Goal: Task Accomplishment & Management: Complete application form

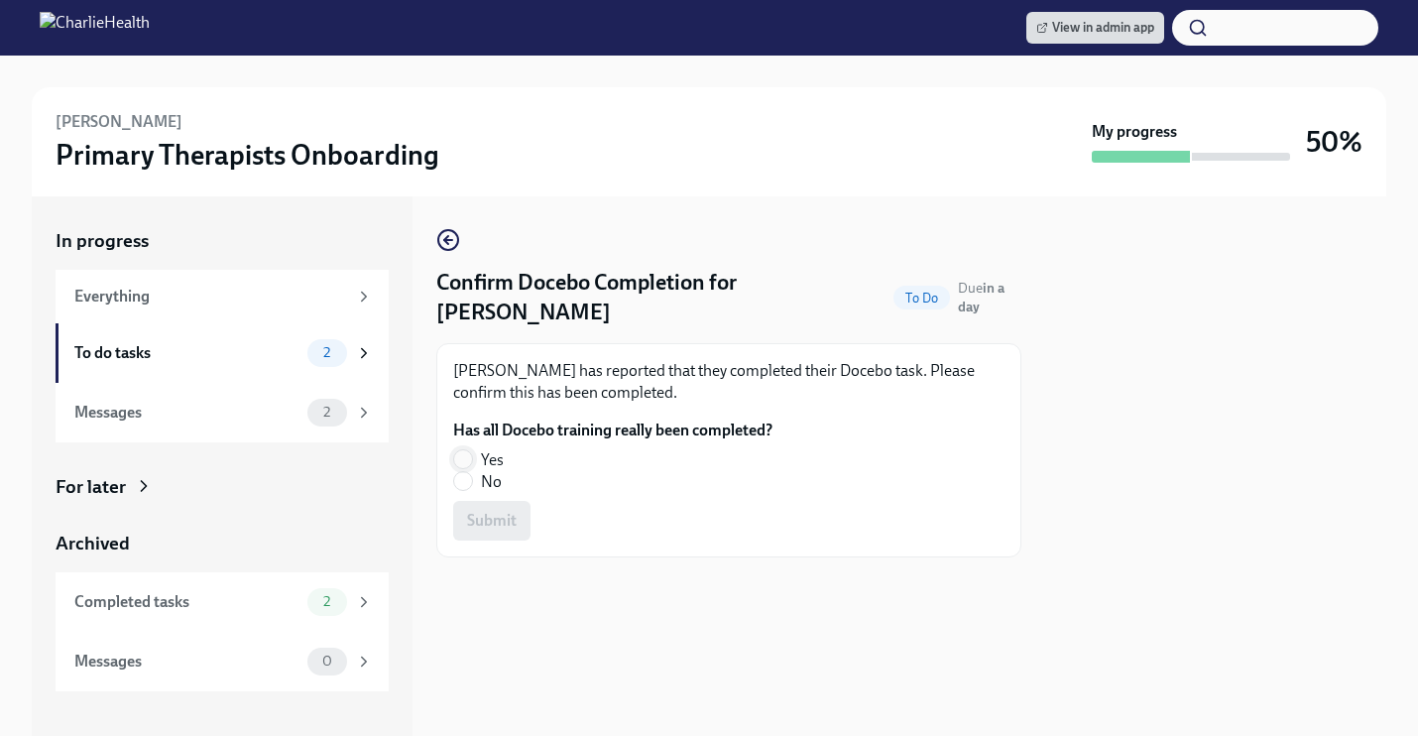
click at [465, 459] on input "Yes" at bounding box center [463, 459] width 18 height 18
radio input "true"
click at [499, 511] on span "Submit" at bounding box center [492, 521] width 50 height 20
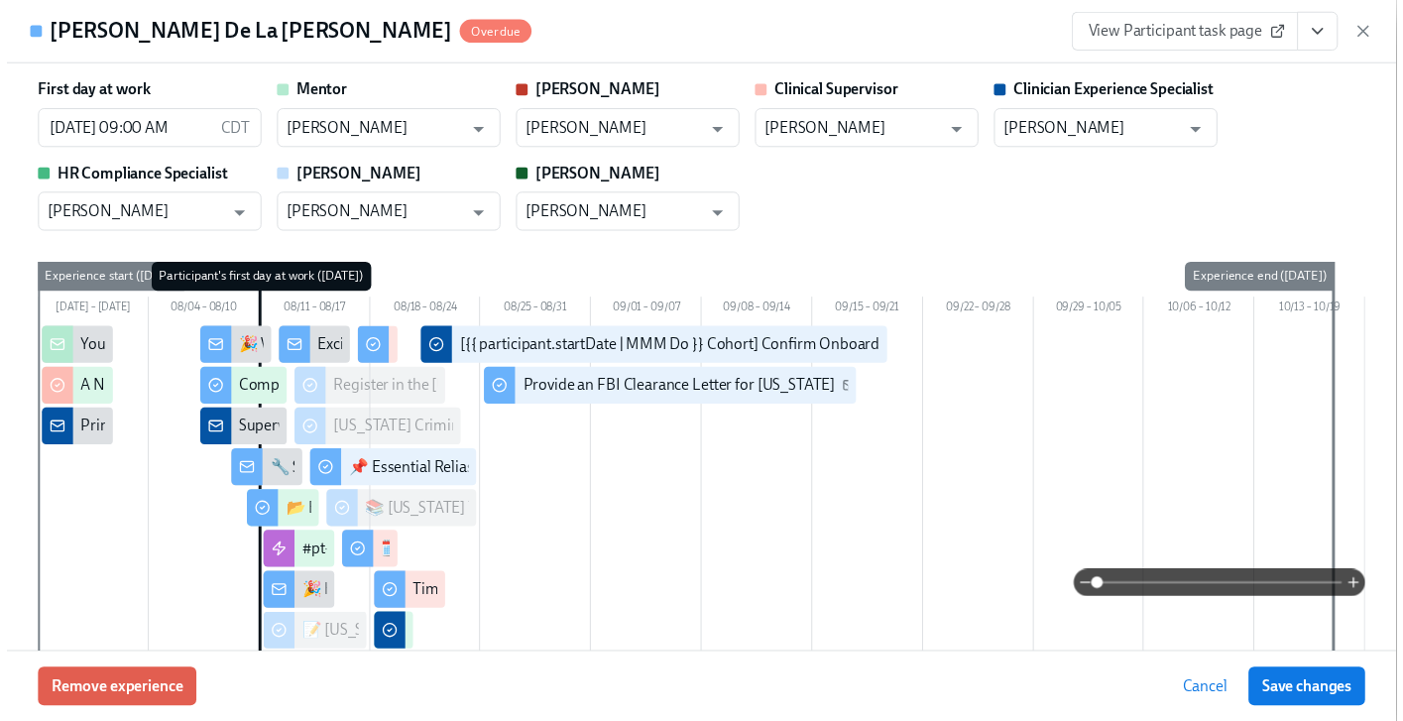
scroll to position [3670, 0]
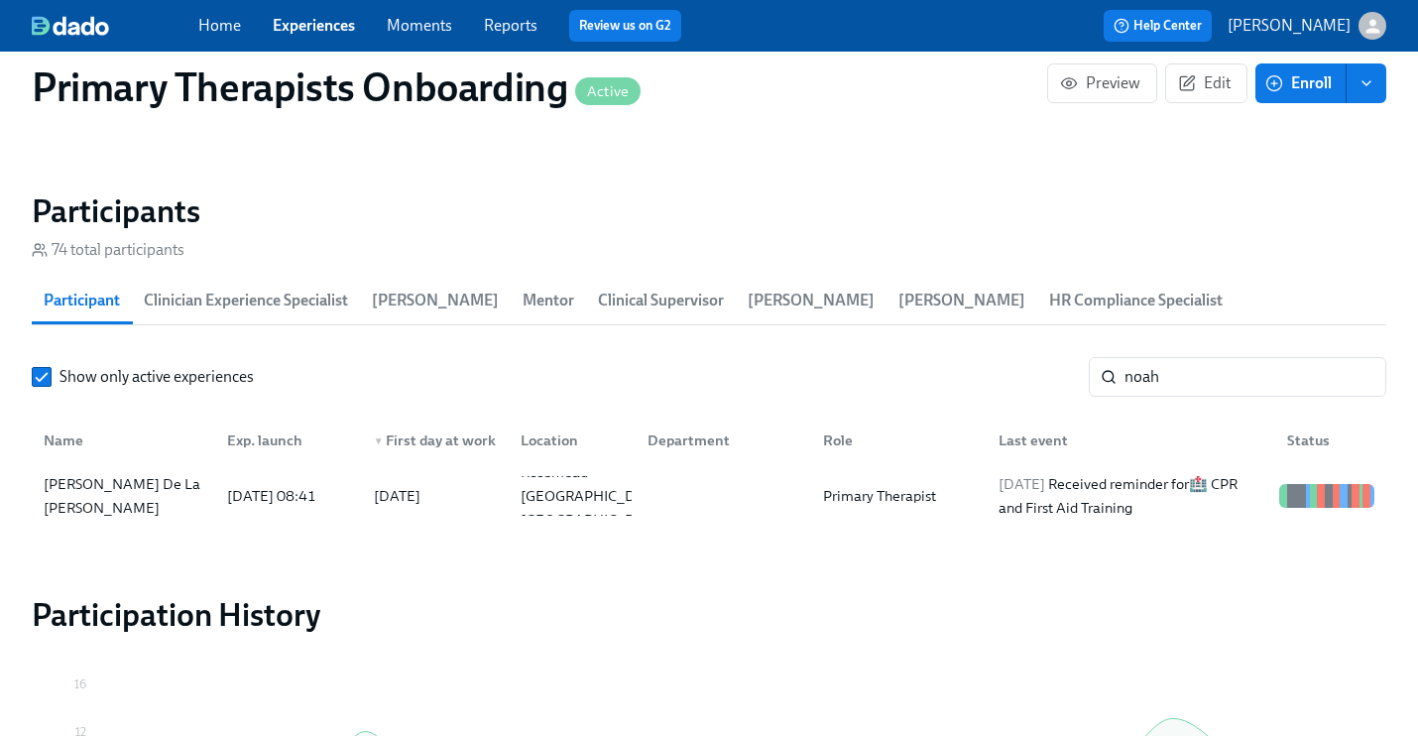
scroll to position [0, 25259]
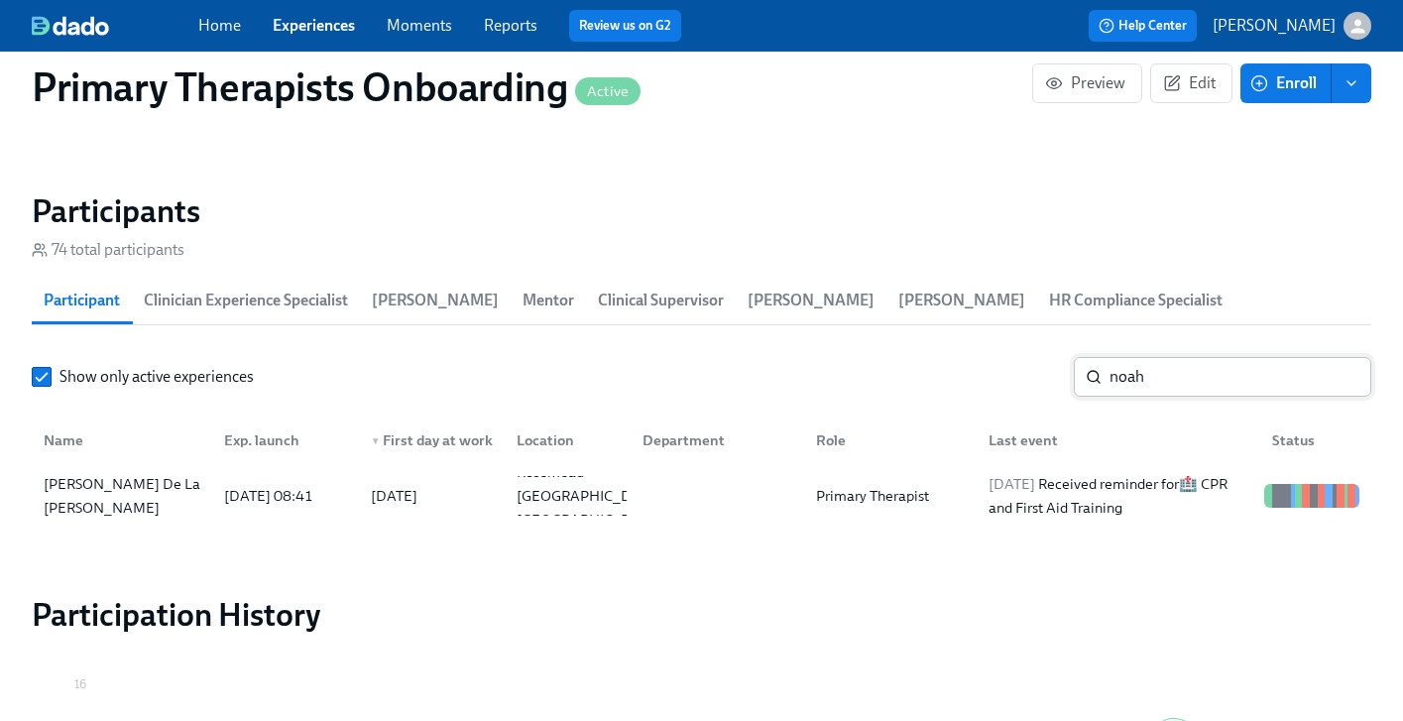
click at [1186, 357] on input "noah" at bounding box center [1240, 377] width 262 height 40
type input "n"
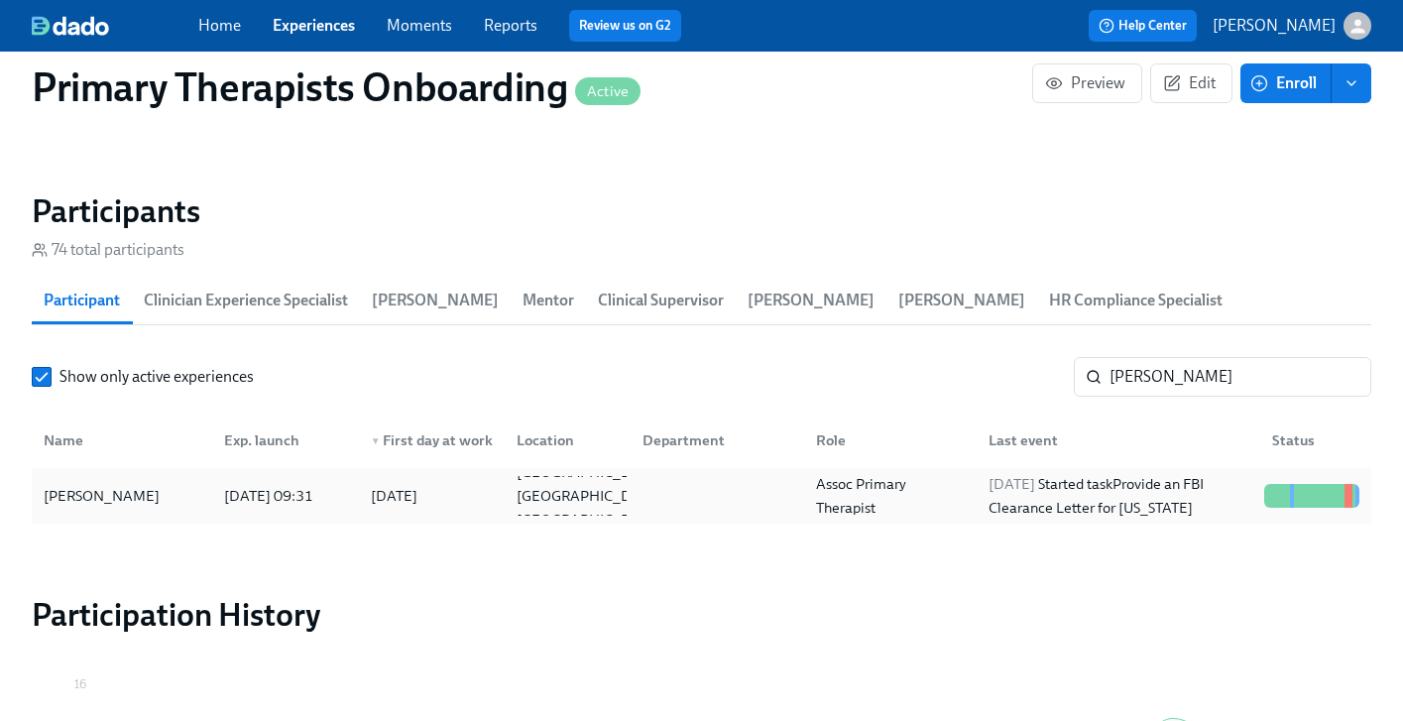
click at [155, 484] on div "Anne Higginbotham" at bounding box center [102, 496] width 132 height 24
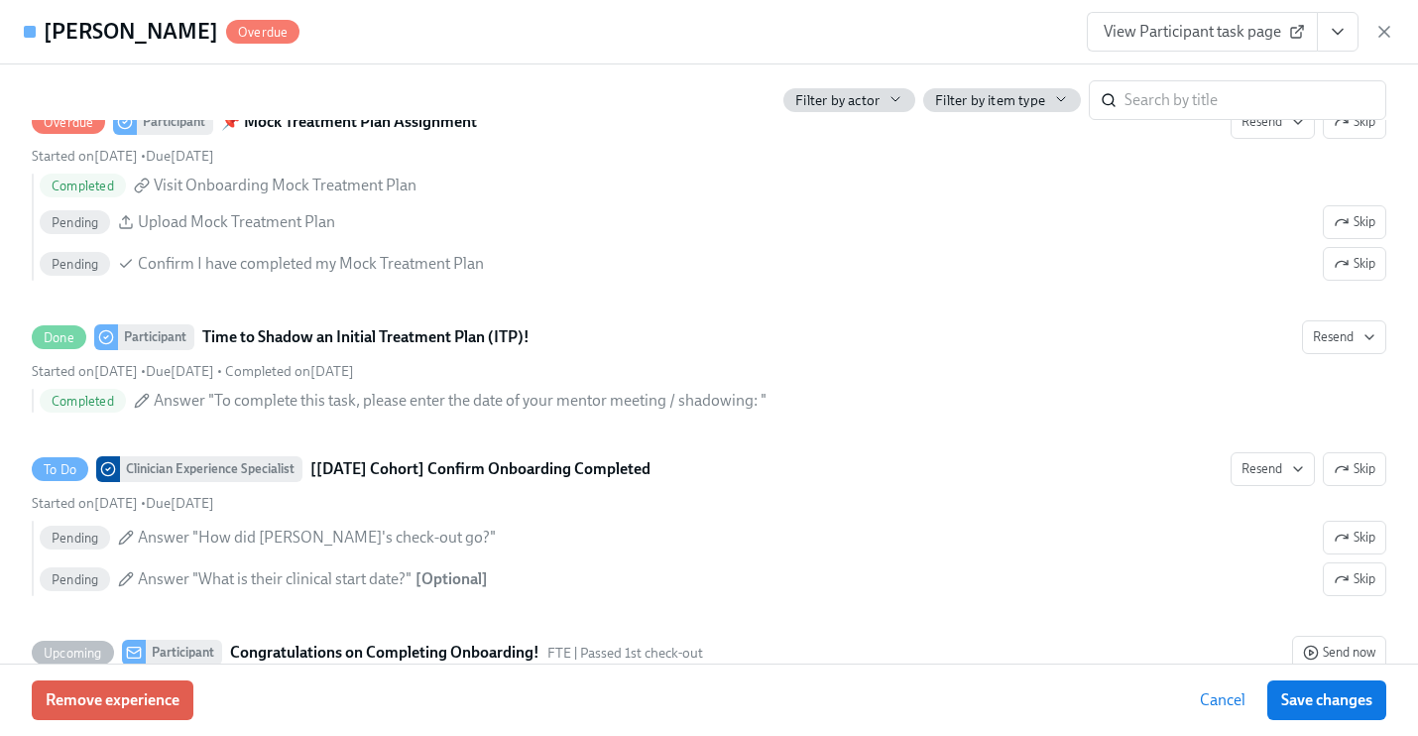
scroll to position [5223, 0]
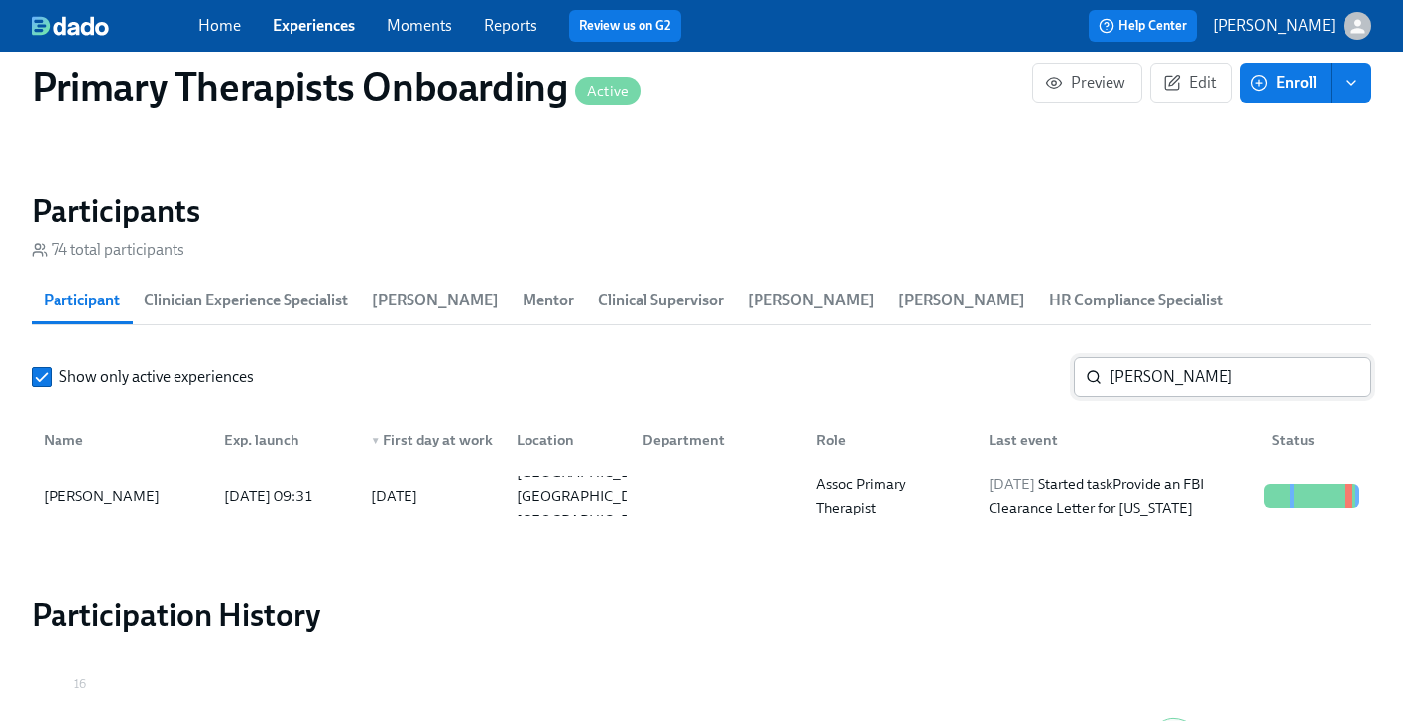
click at [1229, 357] on input "[PERSON_NAME]" at bounding box center [1240, 377] width 262 height 40
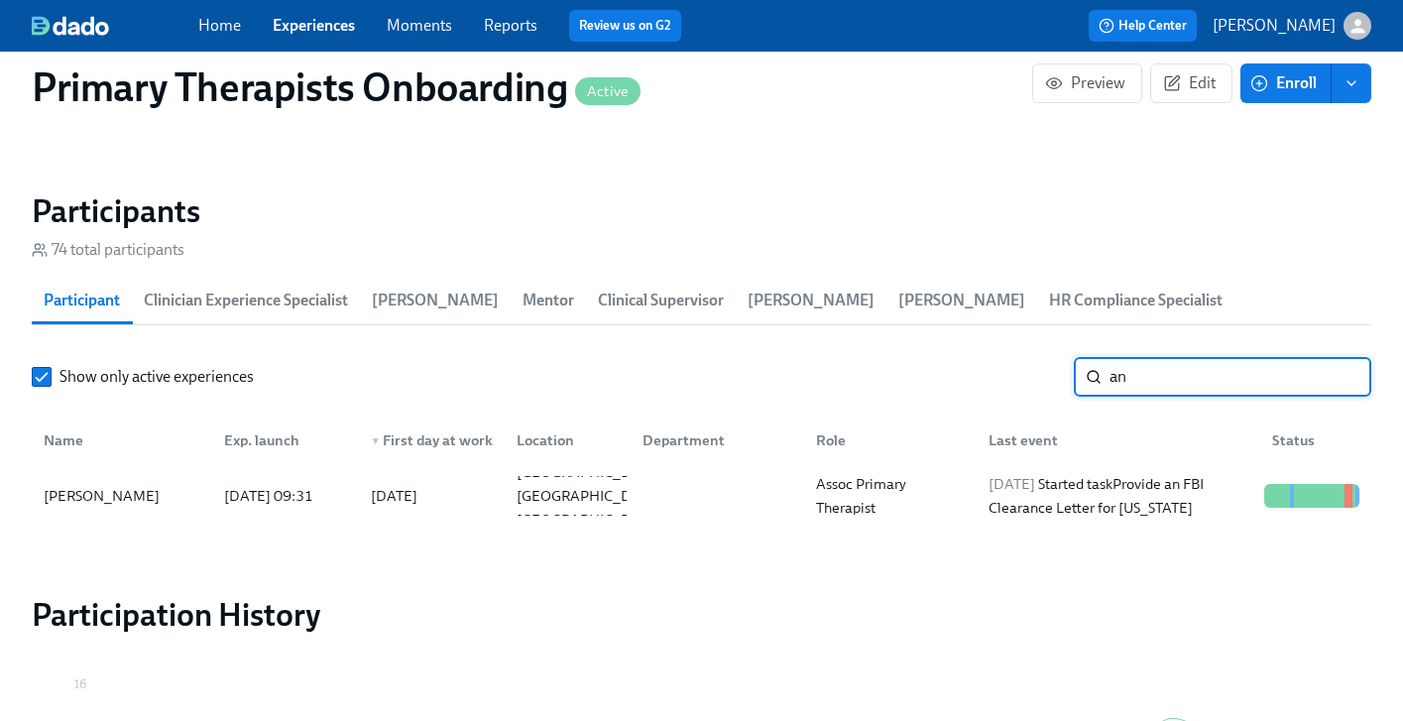
type input "a"
type input "mercedy"
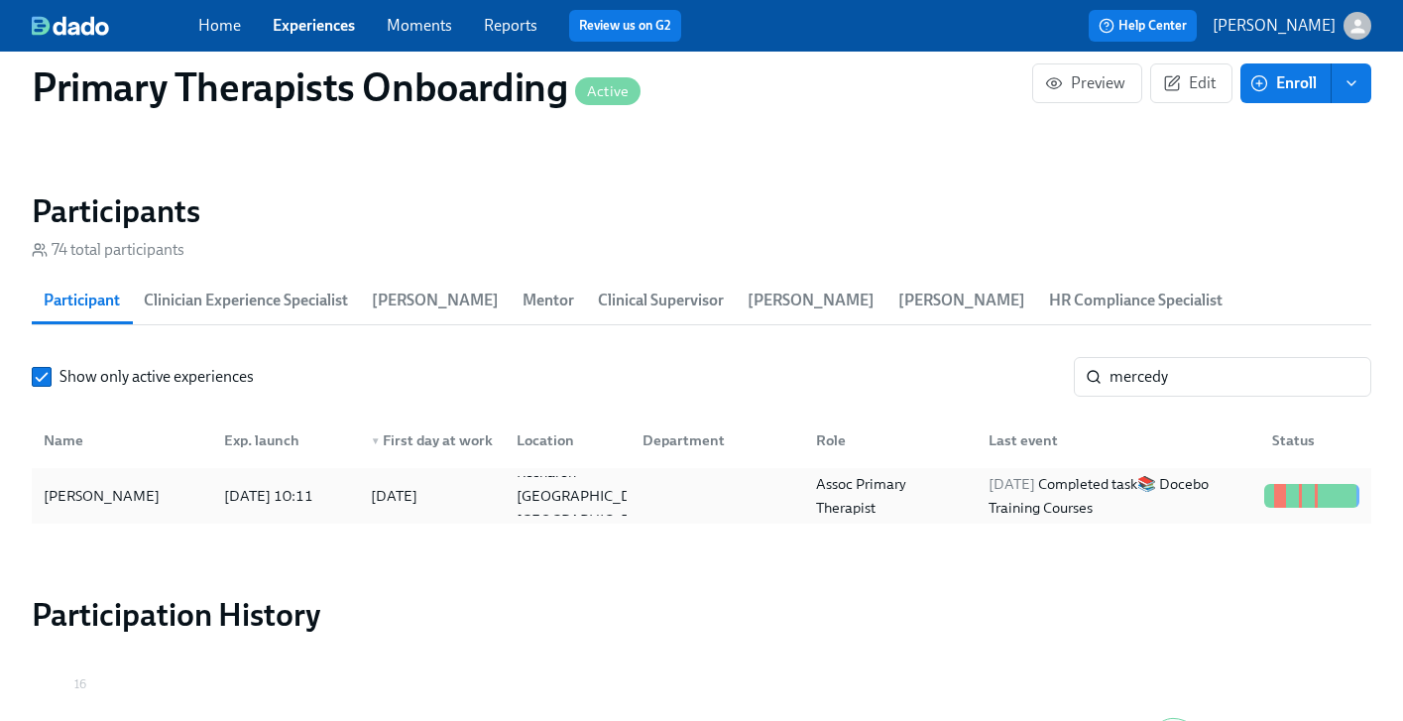
click at [147, 476] on div "Mercedy Jones" at bounding box center [122, 496] width 173 height 40
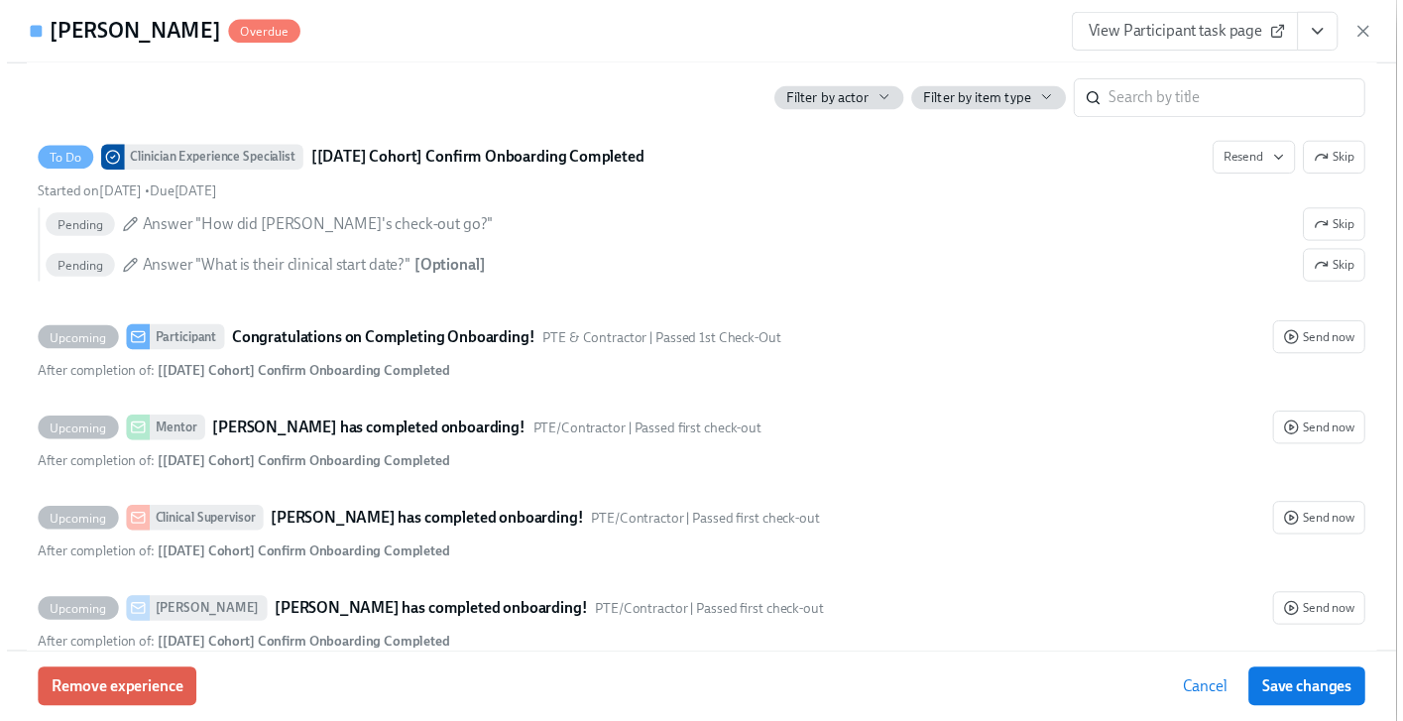
scroll to position [5352, 0]
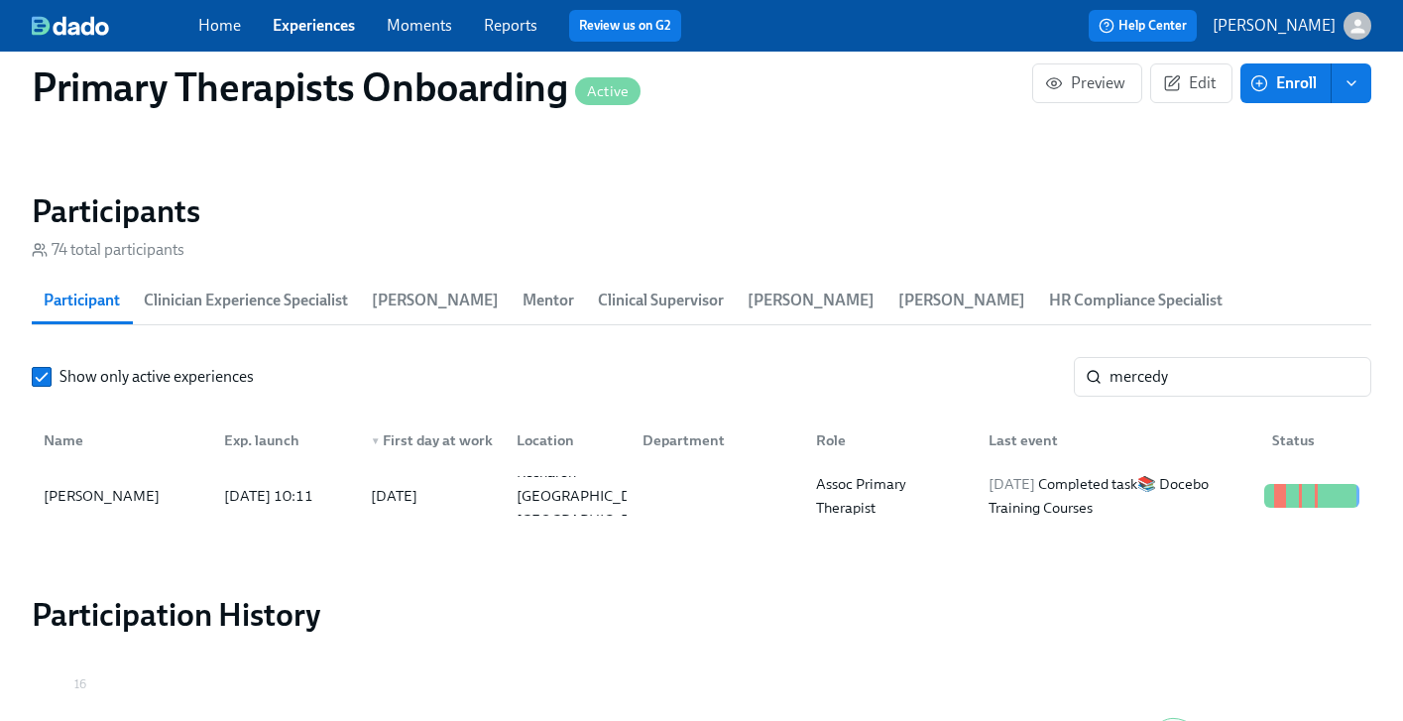
click at [312, 28] on link "Experiences" at bounding box center [314, 25] width 82 height 19
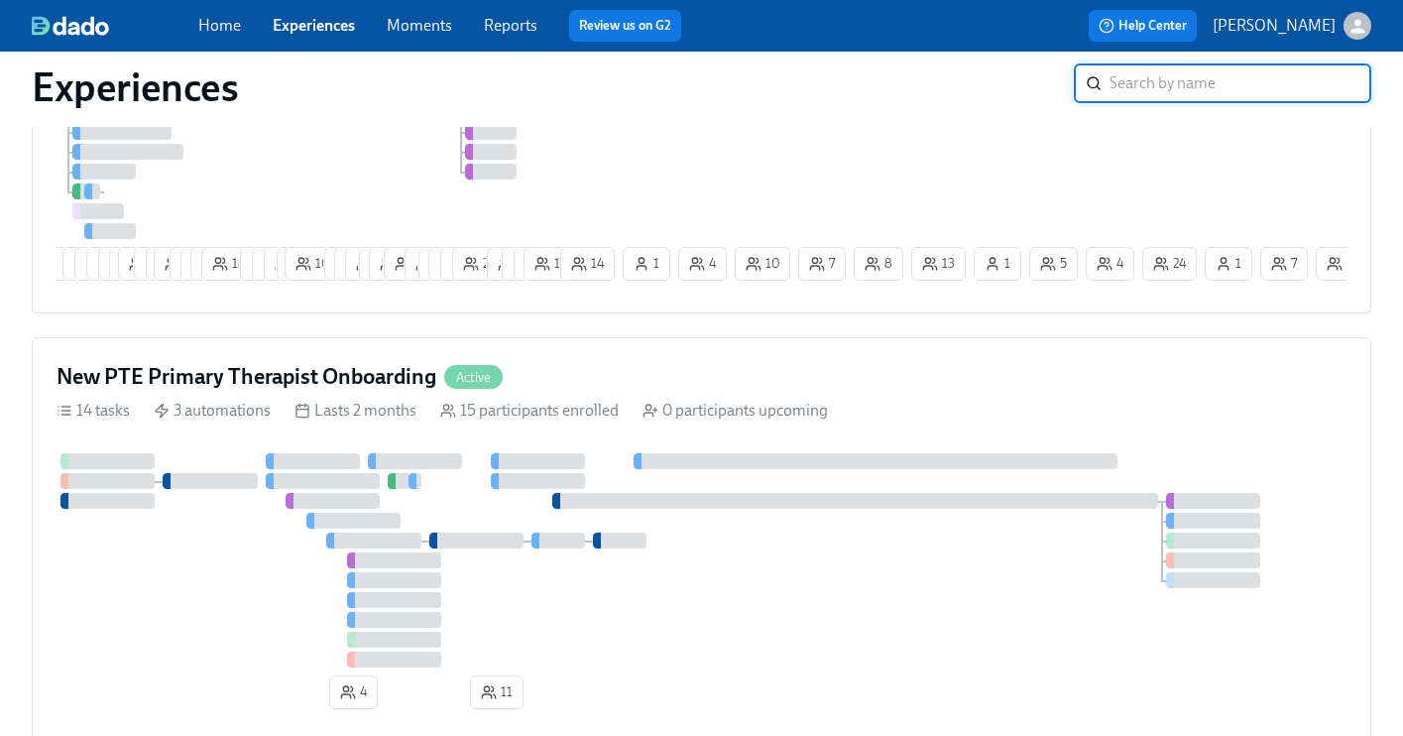
scroll to position [1796, 0]
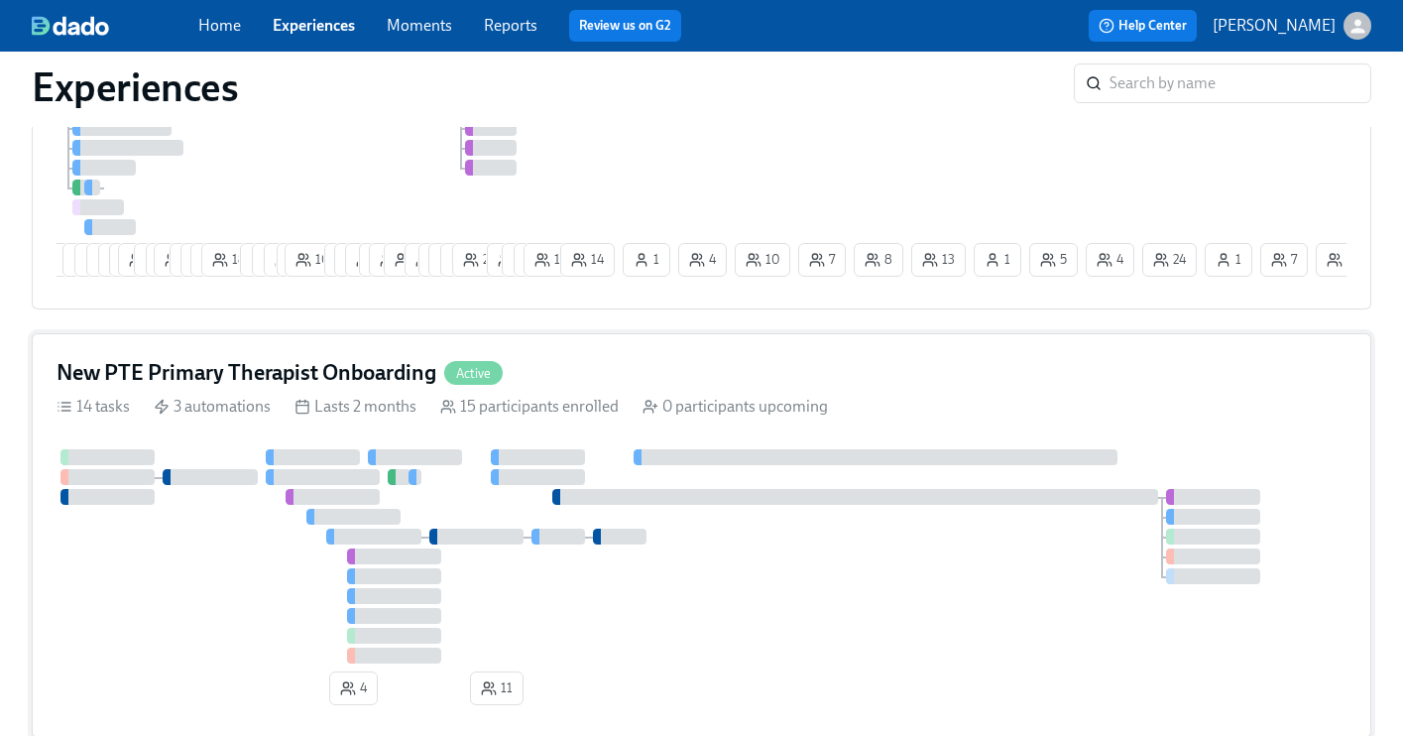
click at [356, 374] on h4 "New PTE Primary Therapist Onboarding" at bounding box center [247, 373] width 380 height 30
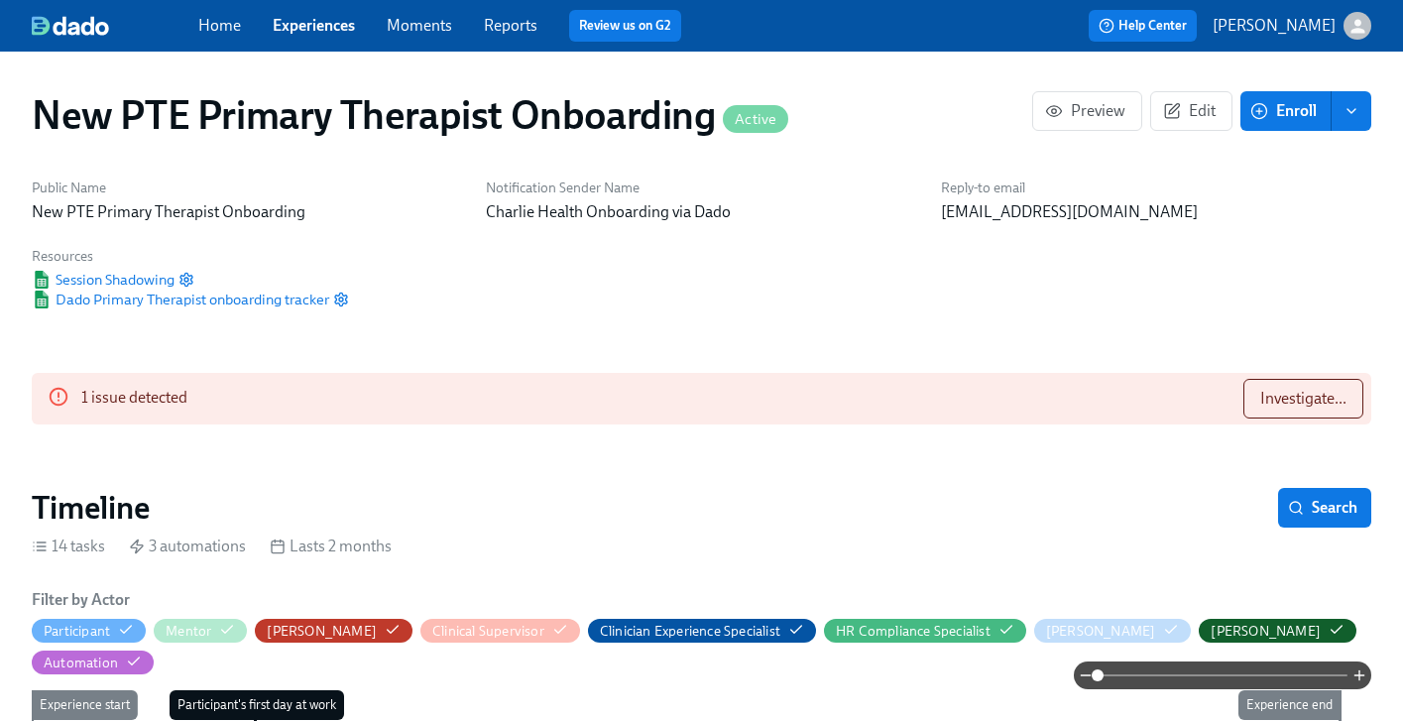
scroll to position [0, 4065]
click at [1298, 386] on button "Investigate..." at bounding box center [1303, 399] width 120 height 40
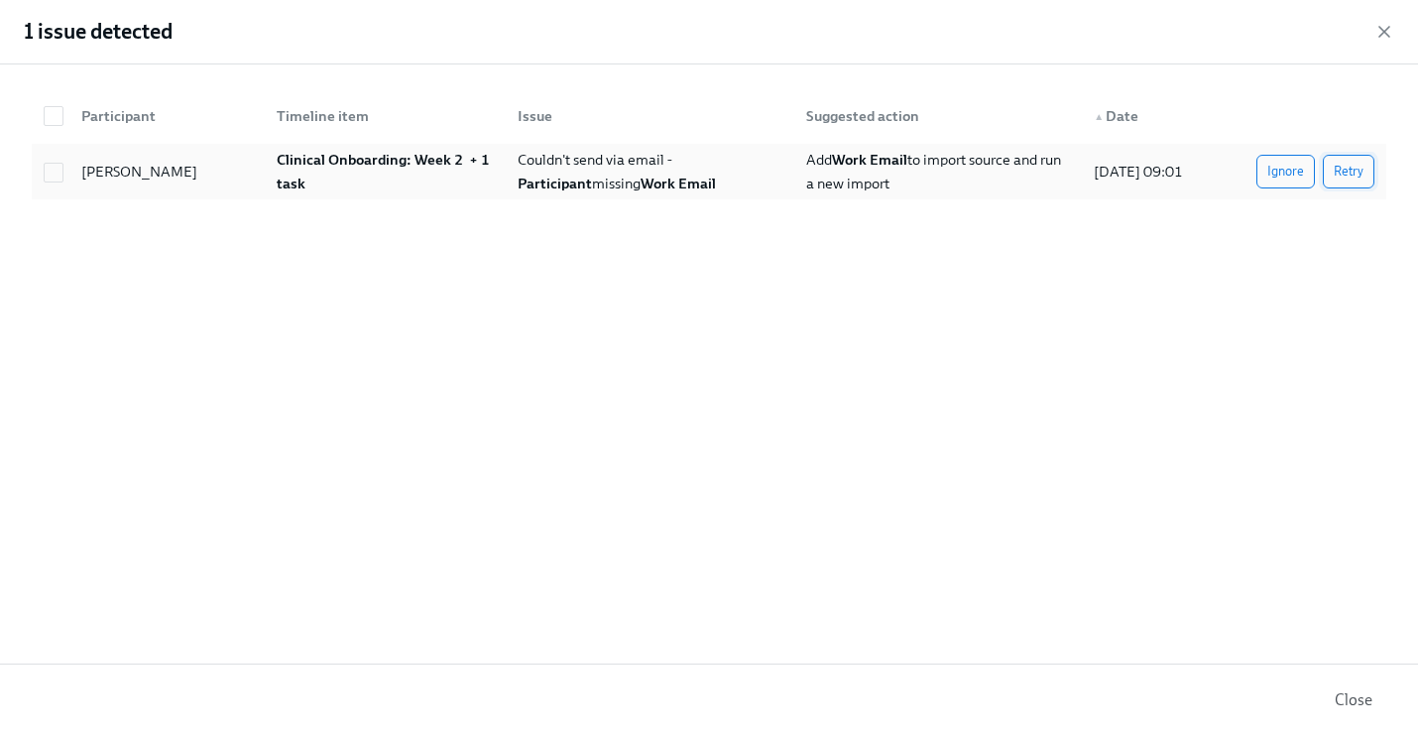
click at [1368, 176] on button "Retry" at bounding box center [1349, 172] width 52 height 34
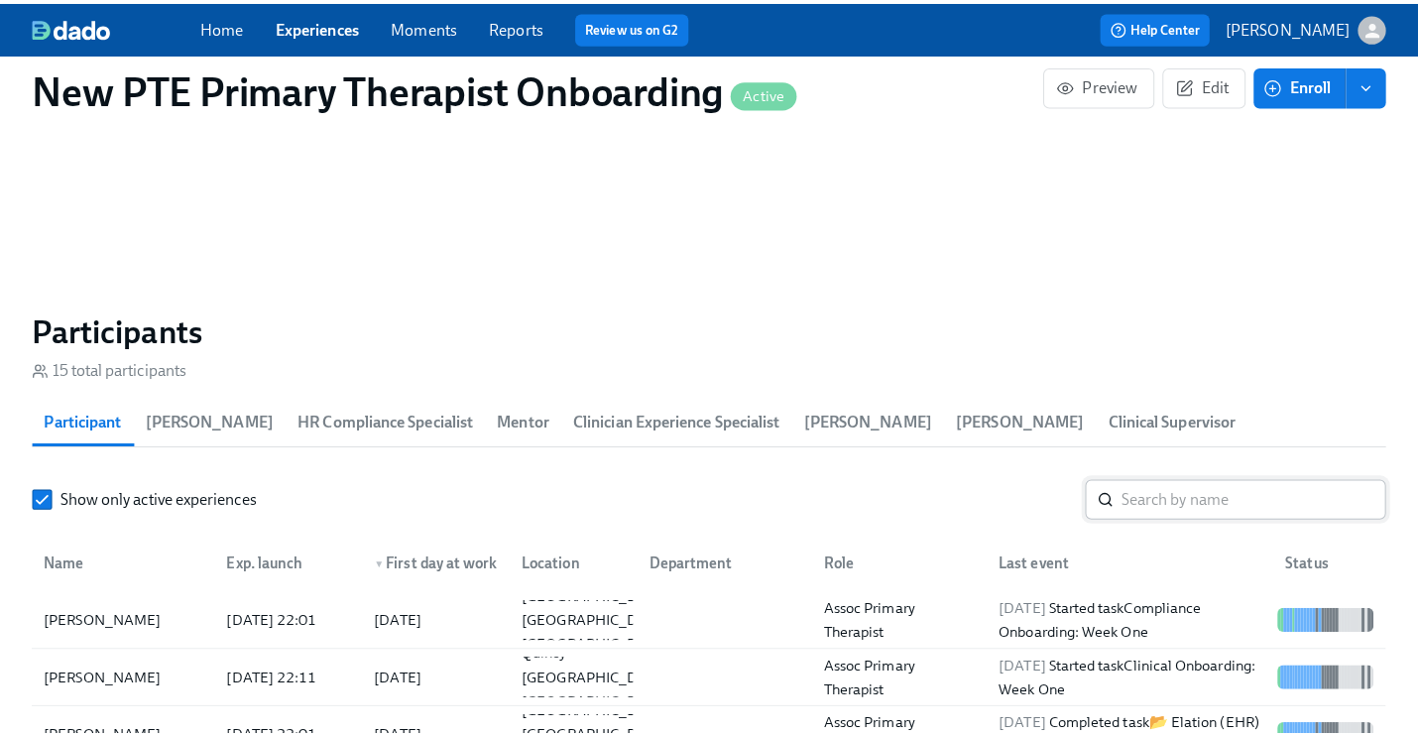
scroll to position [1626, 0]
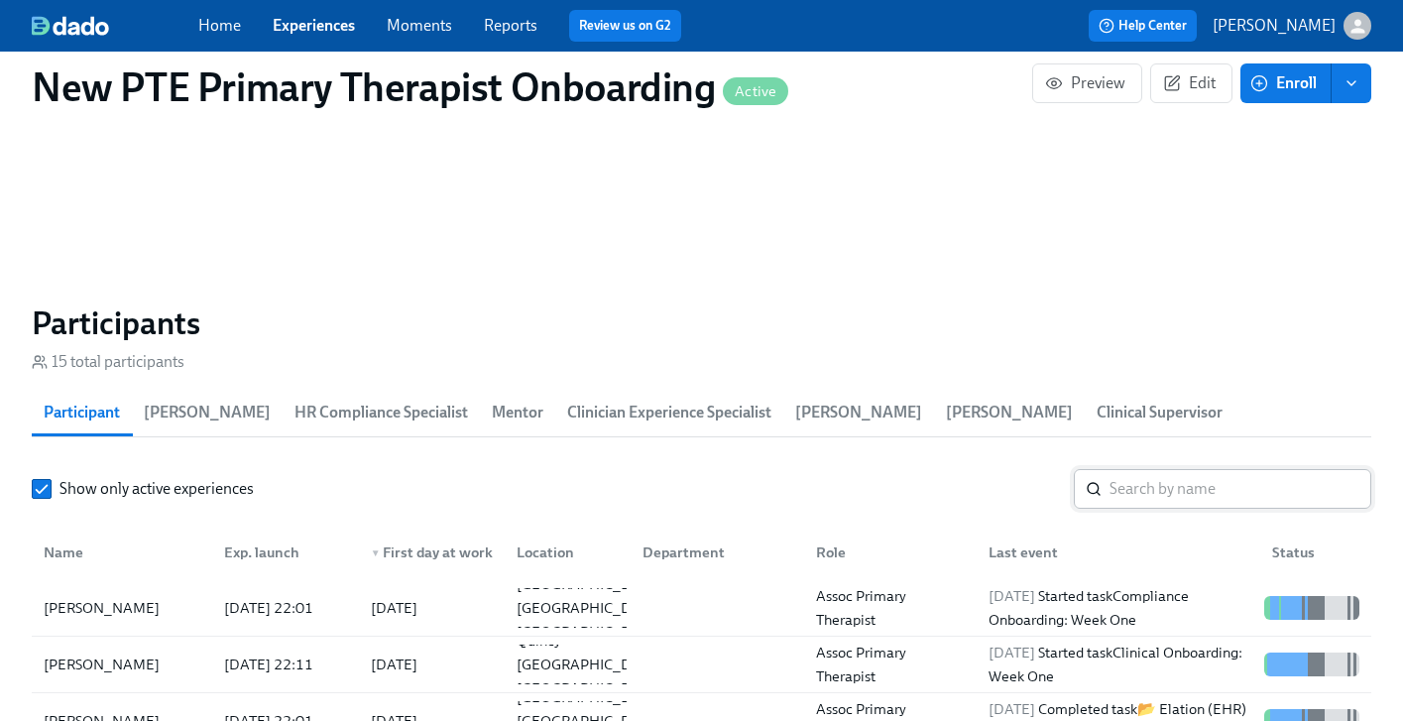
click at [1182, 472] on input "search" at bounding box center [1240, 489] width 262 height 40
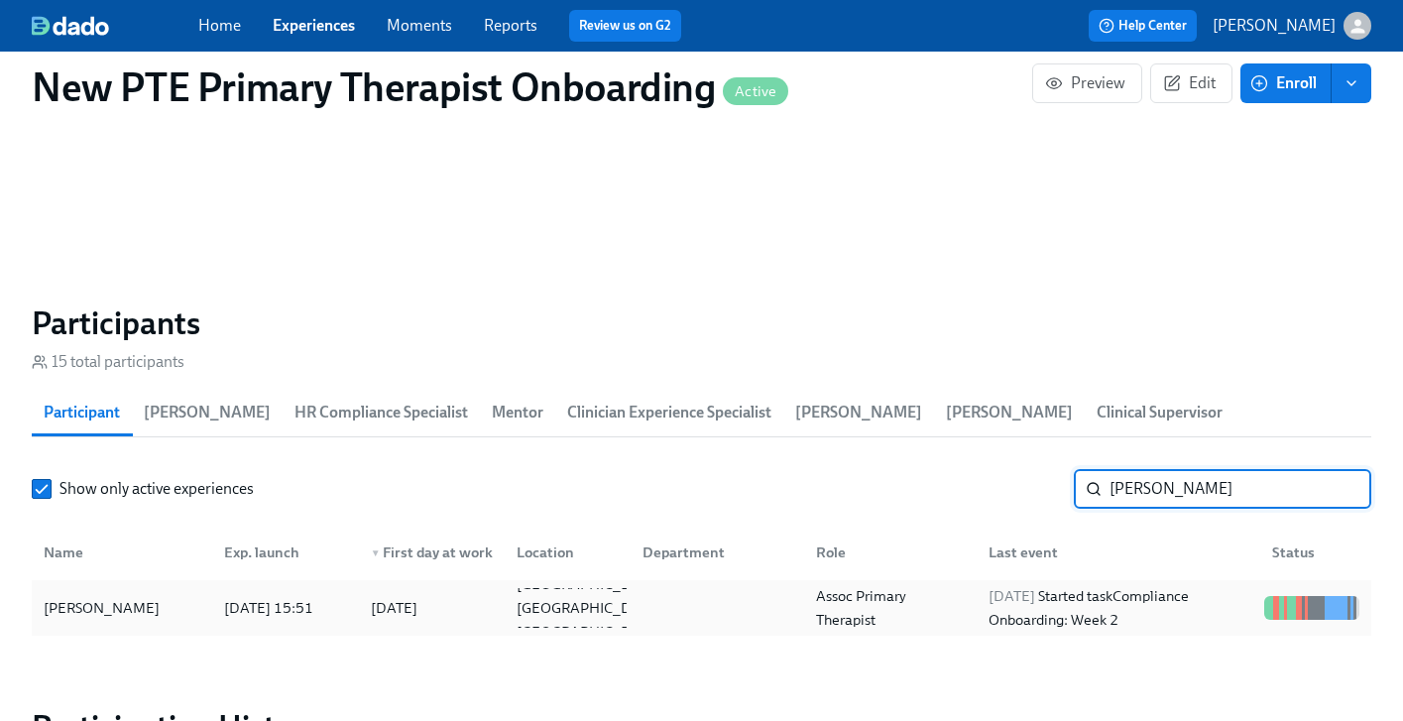
type input "michell"
click at [158, 588] on div "Michelle Arispe" at bounding box center [122, 608] width 173 height 40
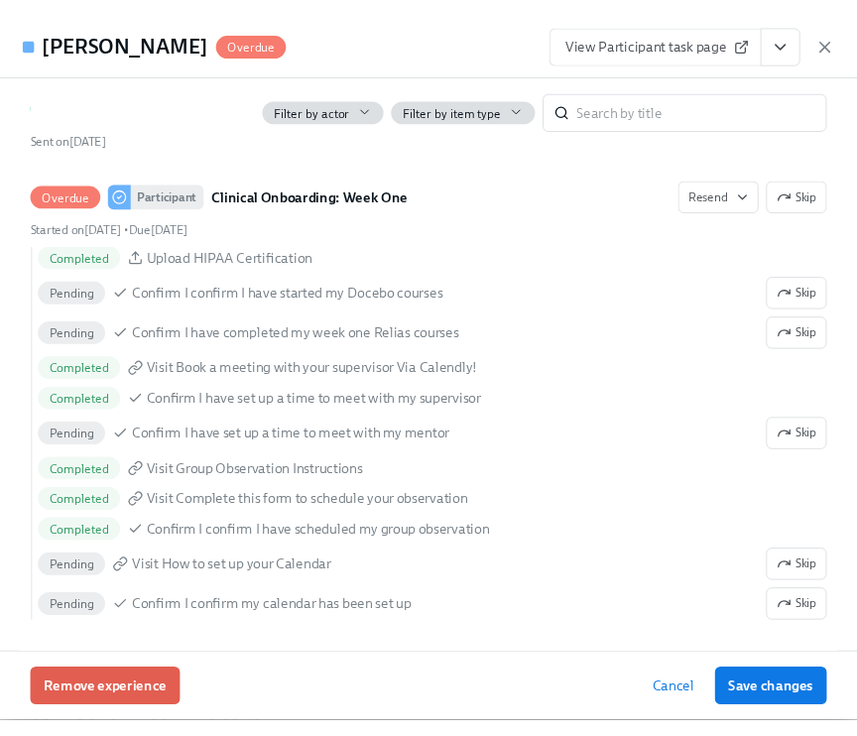
scroll to position [1958, 0]
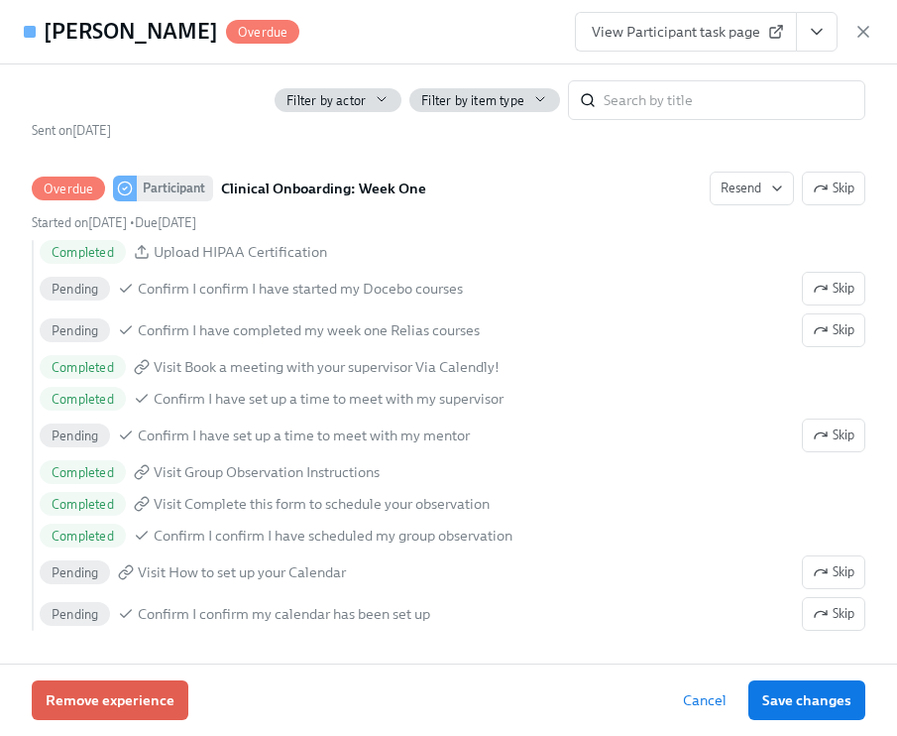
click at [682, 32] on span "View Participant task page" at bounding box center [686, 32] width 188 height 20
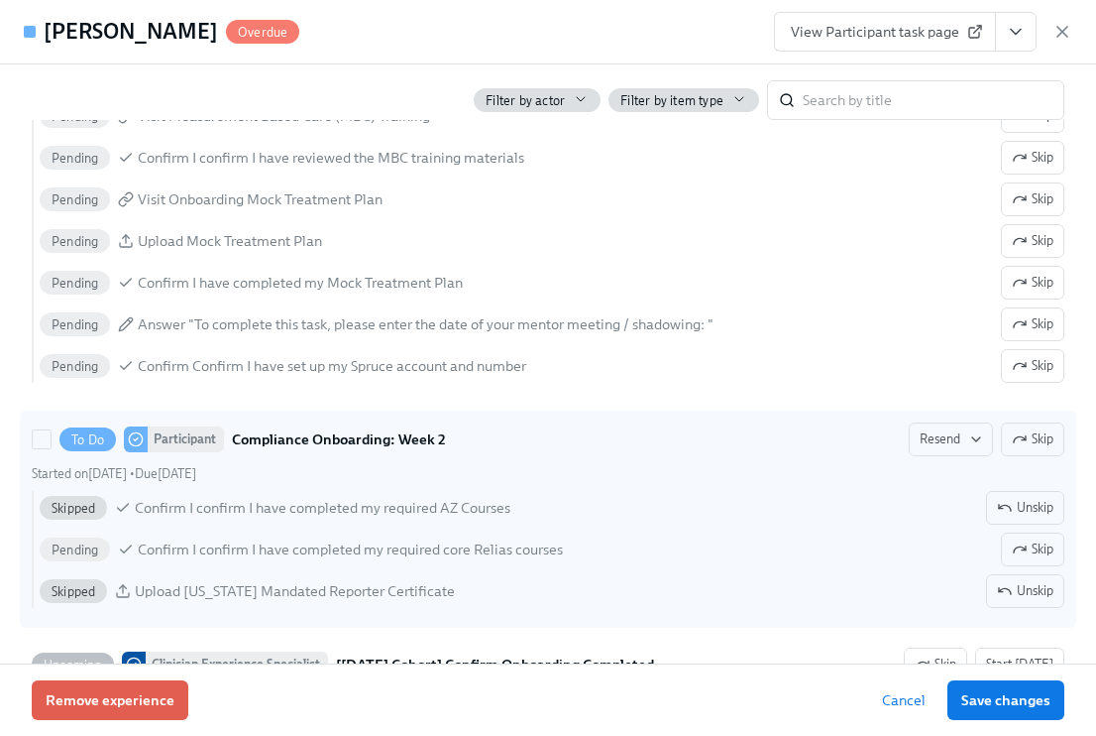
scroll to position [3660, 0]
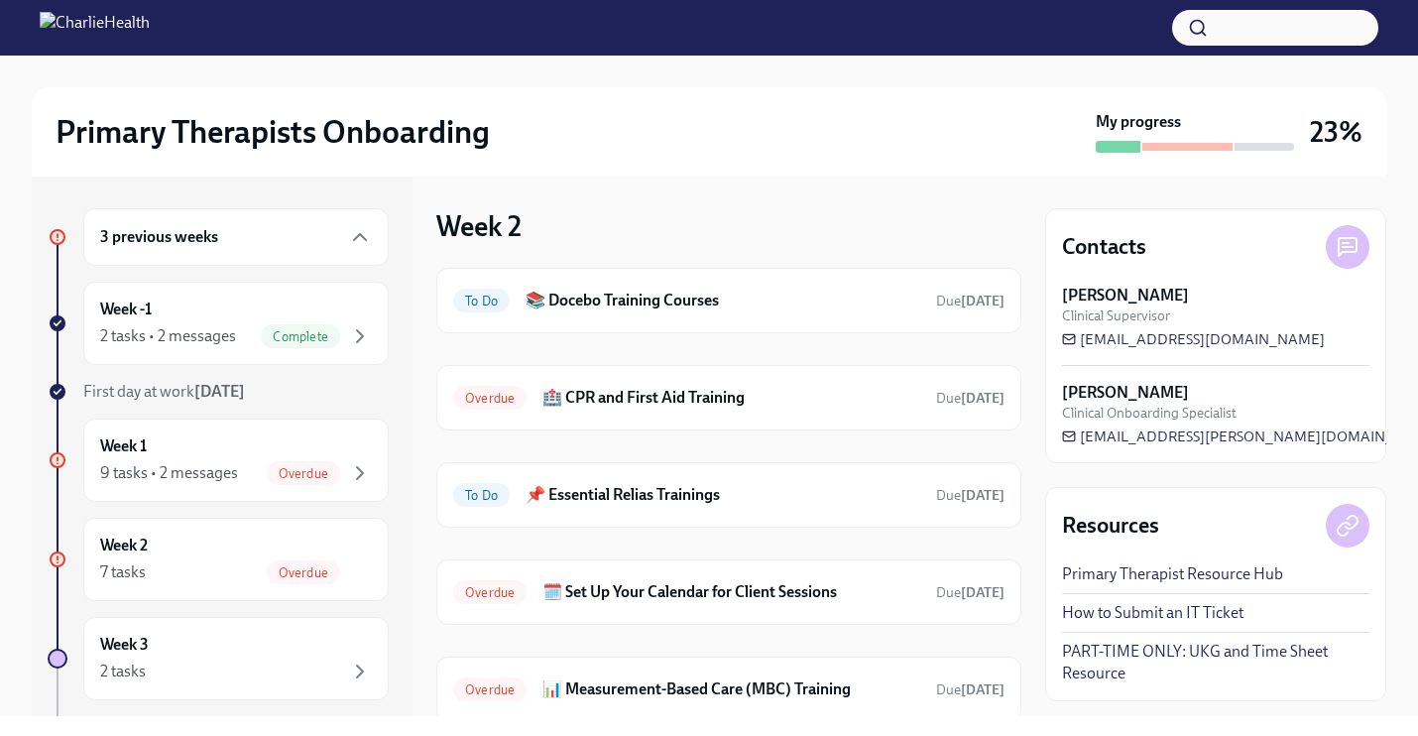
scroll to position [264, 0]
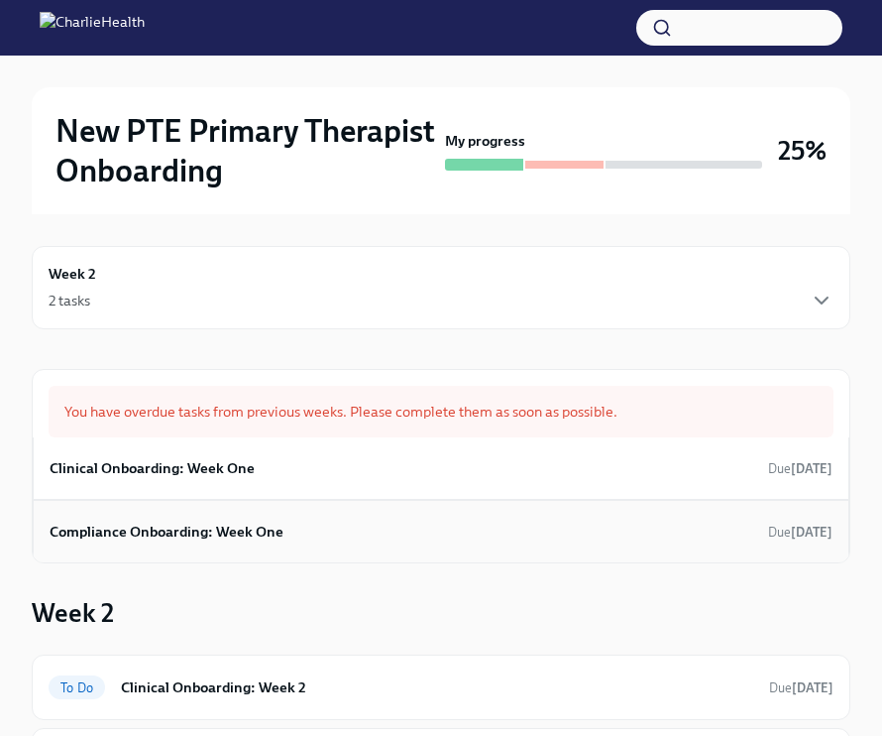
click at [360, 537] on div "Compliance Onboarding: Week One Due 2 days ago" at bounding box center [441, 532] width 783 height 30
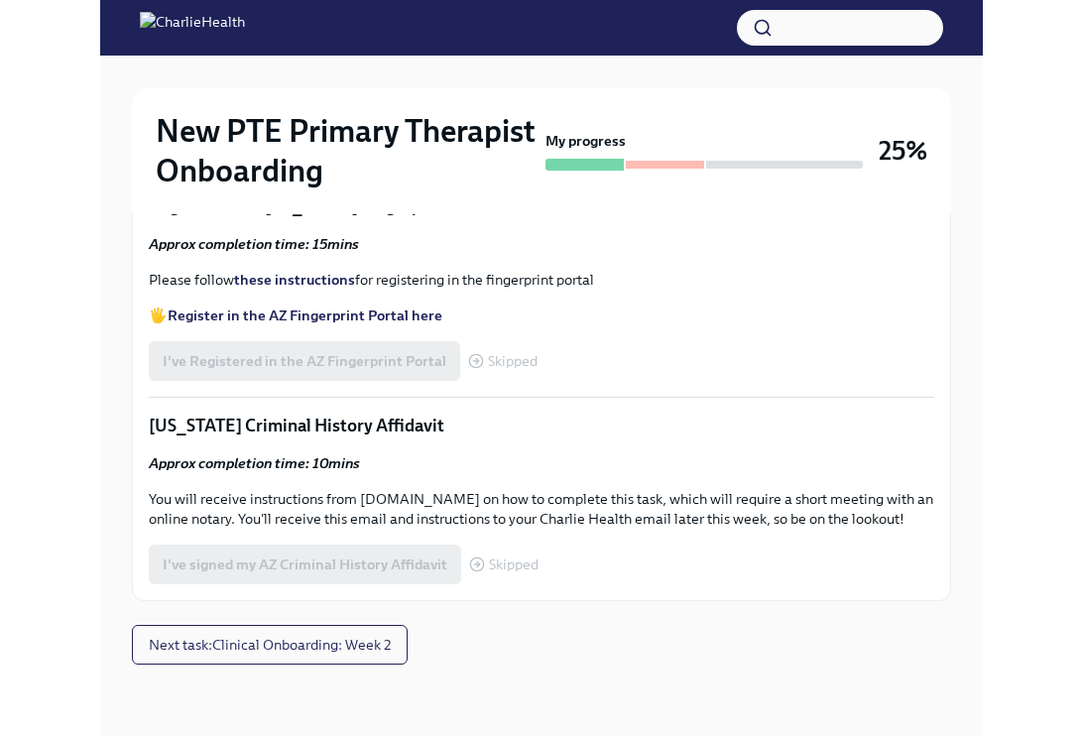
scroll to position [34, 0]
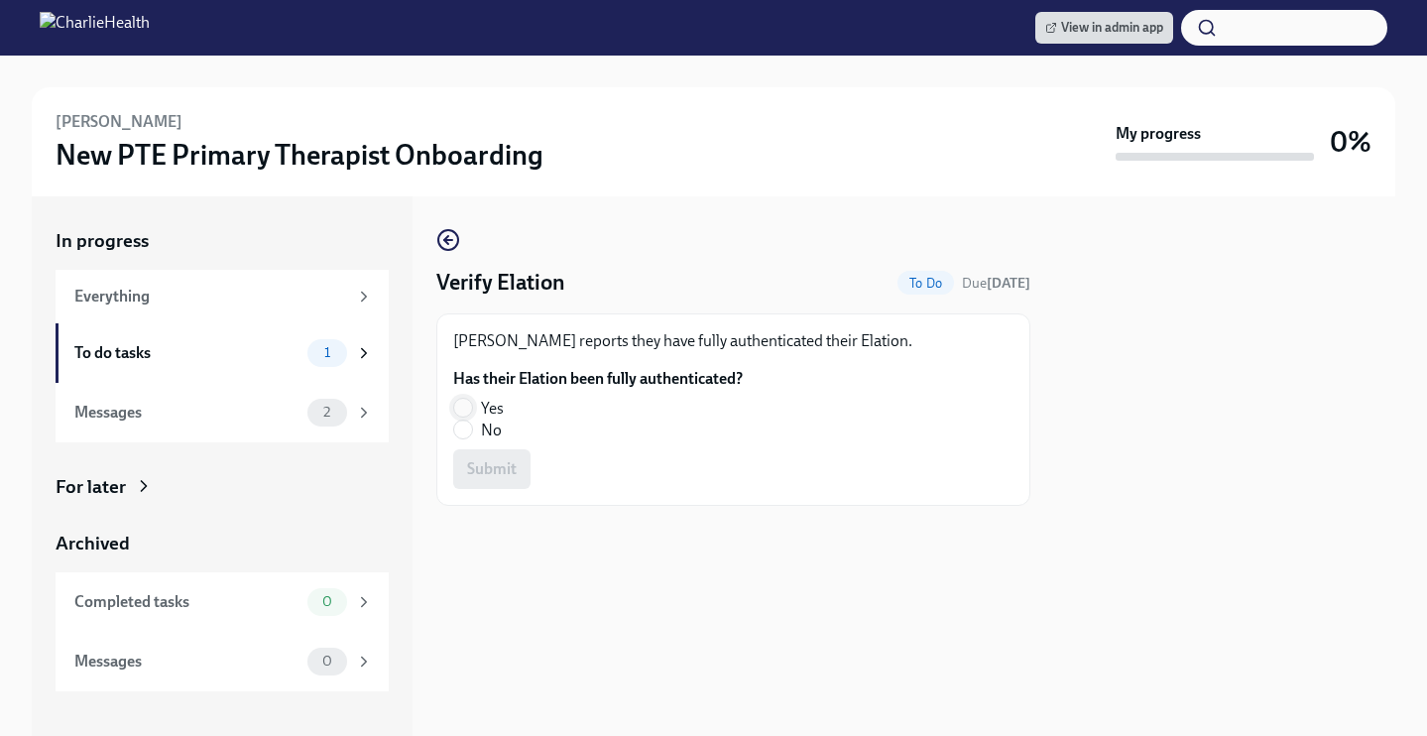
click at [467, 411] on input "Yes" at bounding box center [463, 408] width 18 height 18
radio input "true"
click at [508, 469] on span "Submit" at bounding box center [492, 469] width 50 height 20
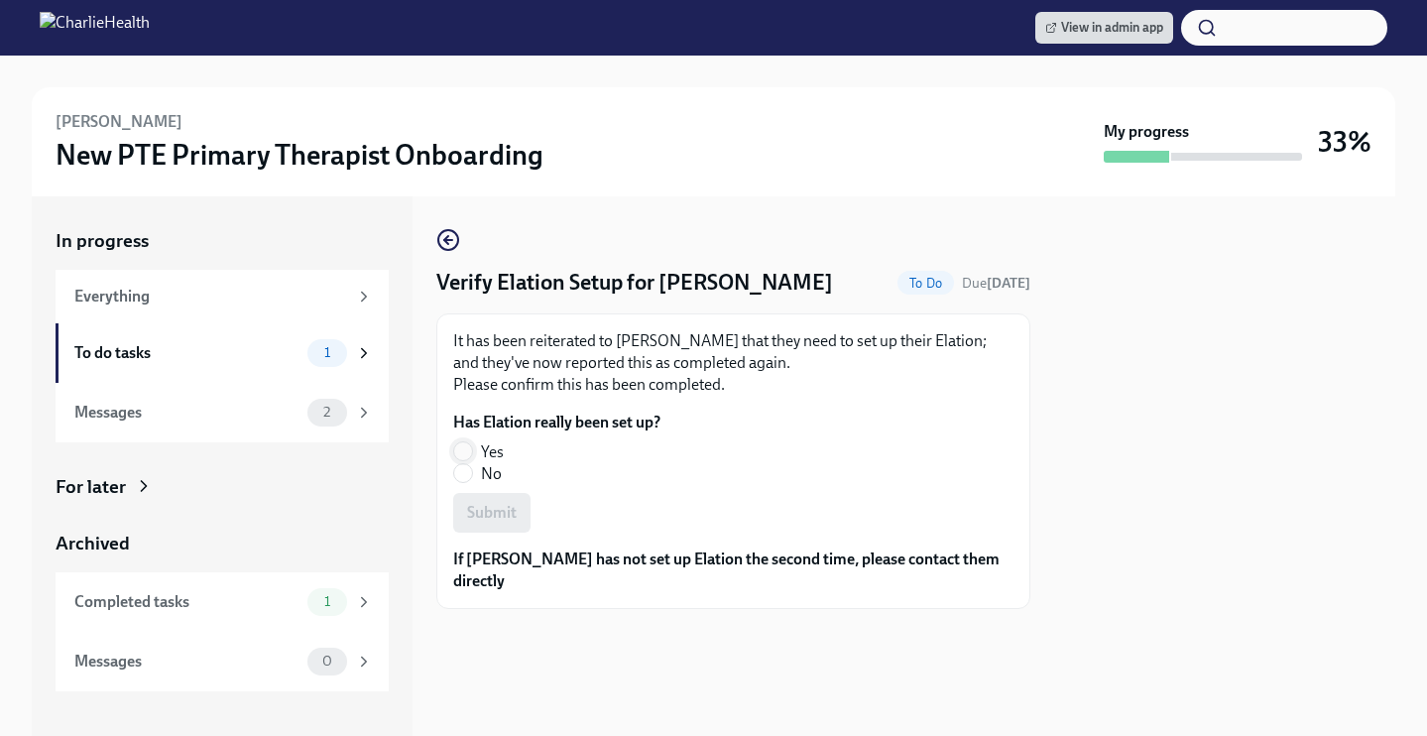
click at [461, 445] on input "Yes" at bounding box center [463, 451] width 18 height 18
radio input "true"
click at [479, 517] on span "Submit" at bounding box center [492, 513] width 50 height 20
click at [465, 448] on input "Yes" at bounding box center [463, 451] width 18 height 18
radio input "true"
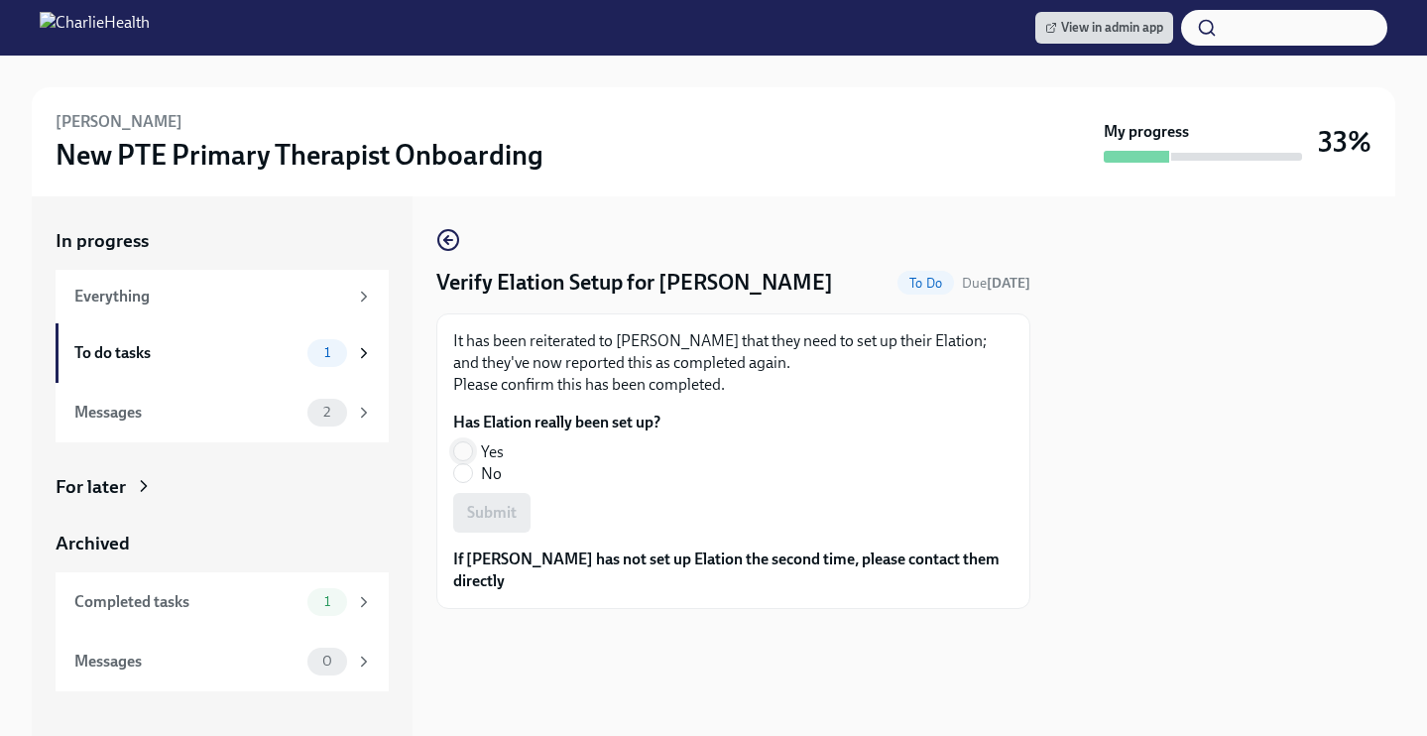
click at [465, 448] on input "Yes" at bounding box center [463, 451] width 18 height 18
click at [484, 510] on span "Submit" at bounding box center [492, 513] width 50 height 20
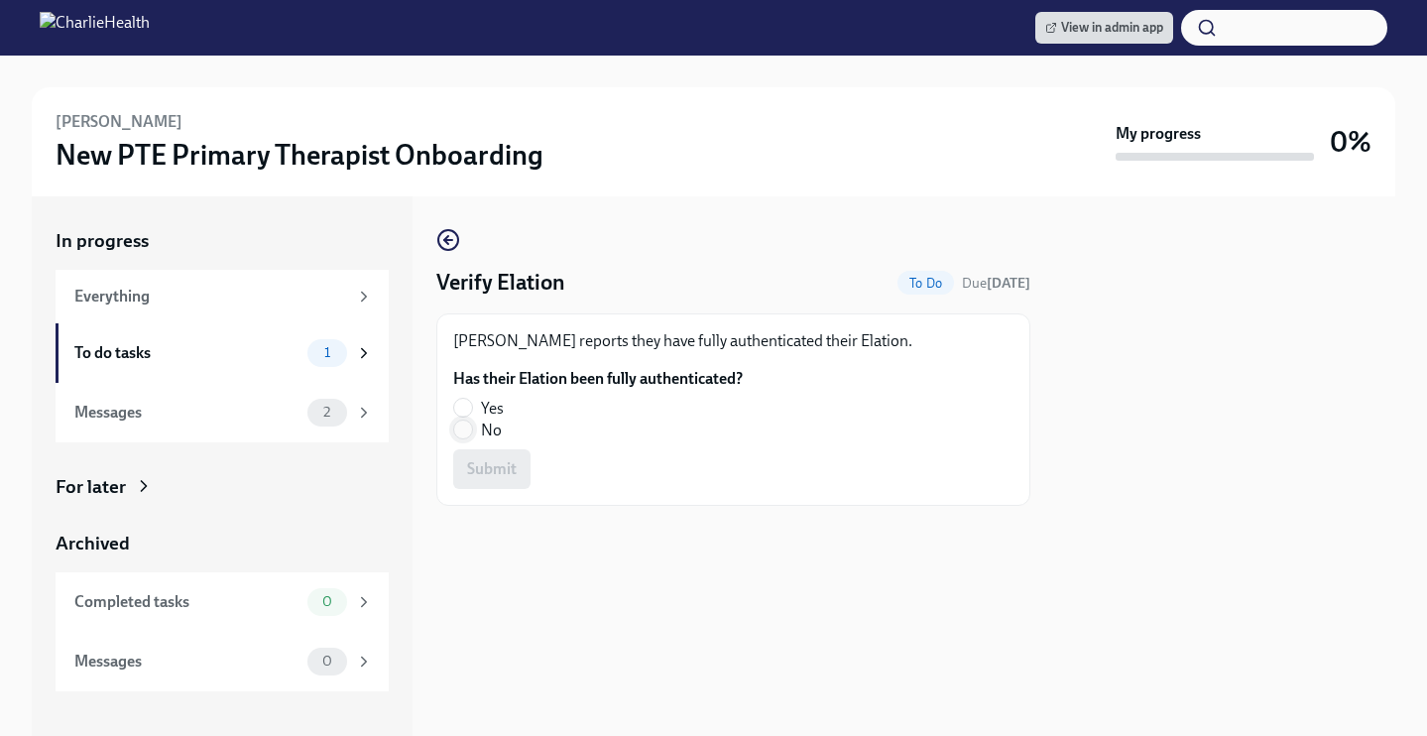
click at [460, 420] on input "No" at bounding box center [463, 429] width 18 height 18
radio input "true"
drag, startPoint x: 490, startPoint y: 475, endPoint x: 534, endPoint y: 456, distance: 48.4
click at [490, 475] on span "Submit" at bounding box center [492, 469] width 50 height 20
click at [470, 406] on input "Yes" at bounding box center [463, 408] width 18 height 18
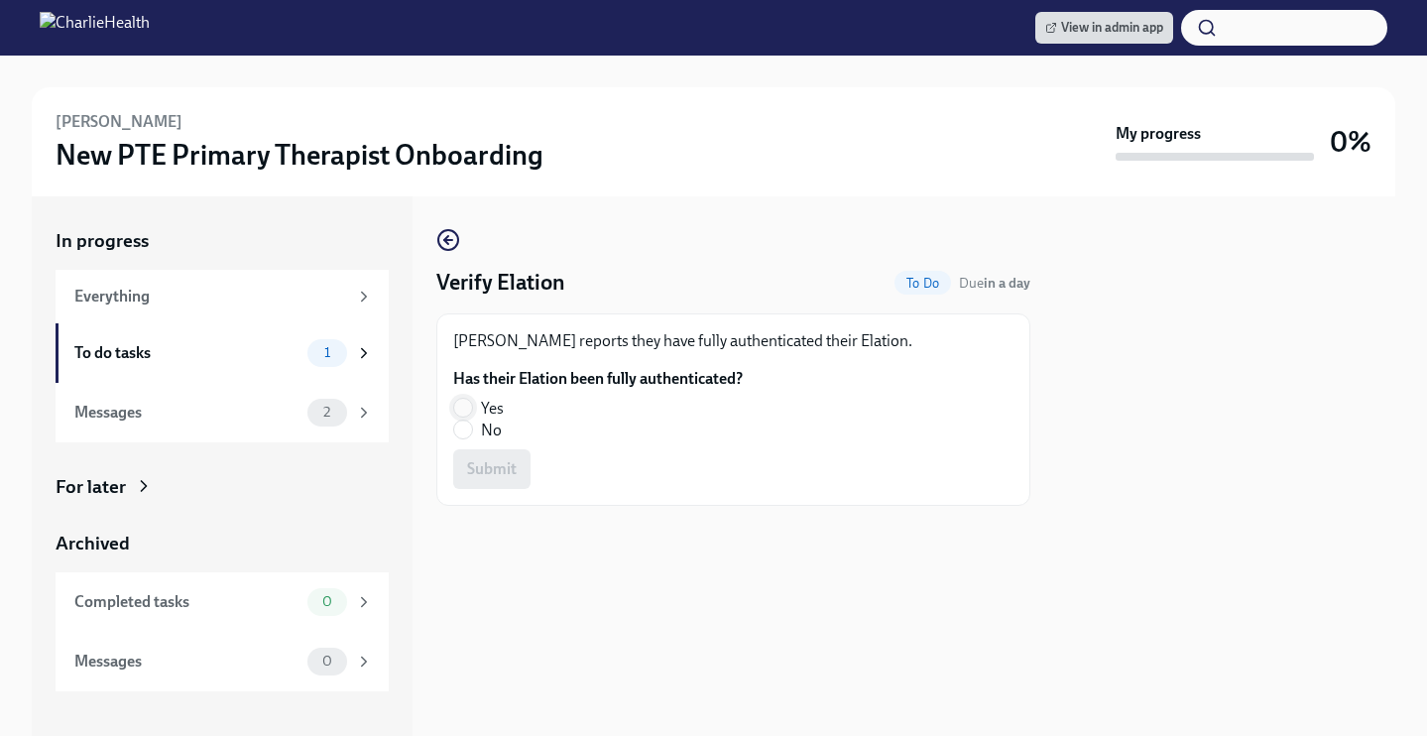
radio input "true"
click at [510, 467] on span "Submit" at bounding box center [492, 469] width 50 height 20
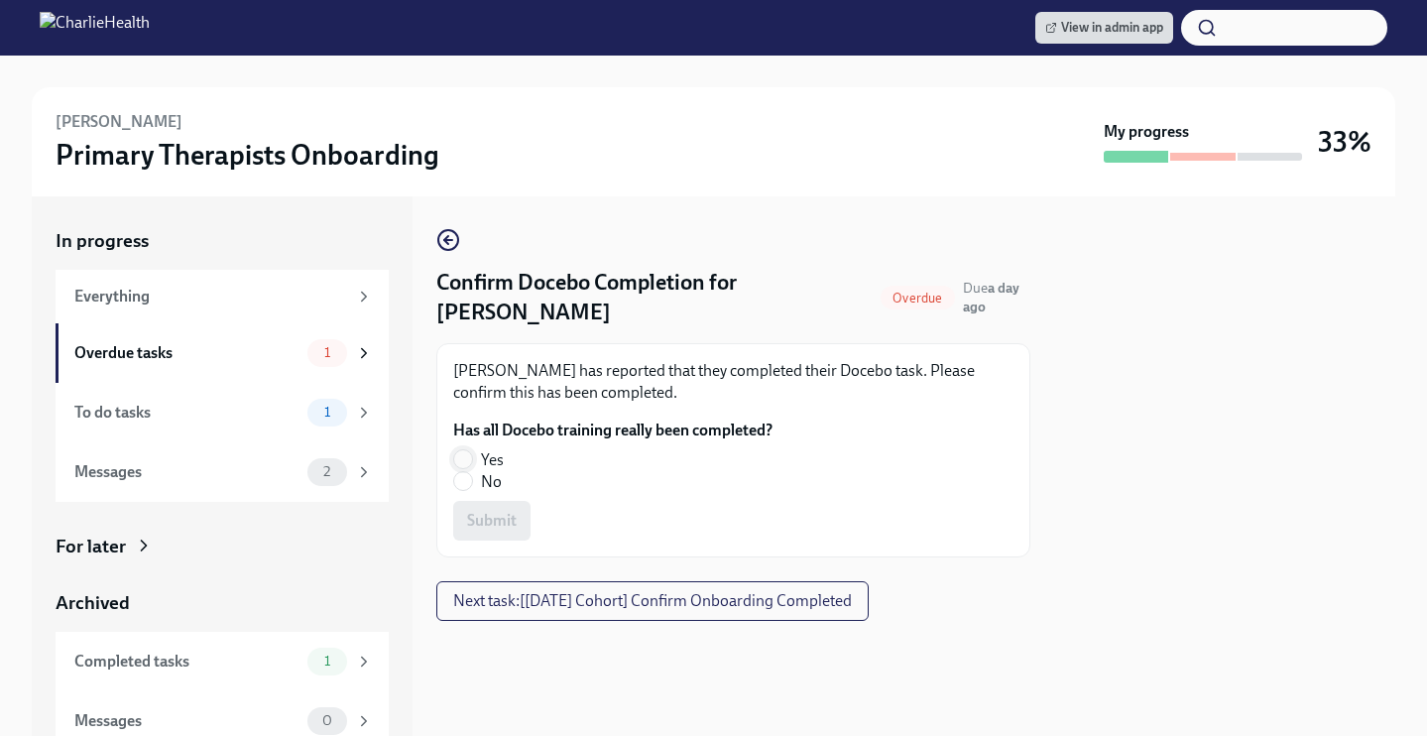
click at [463, 459] on input "Yes" at bounding box center [463, 459] width 18 height 18
radio input "true"
click at [476, 517] on span "Submit" at bounding box center [492, 521] width 50 height 20
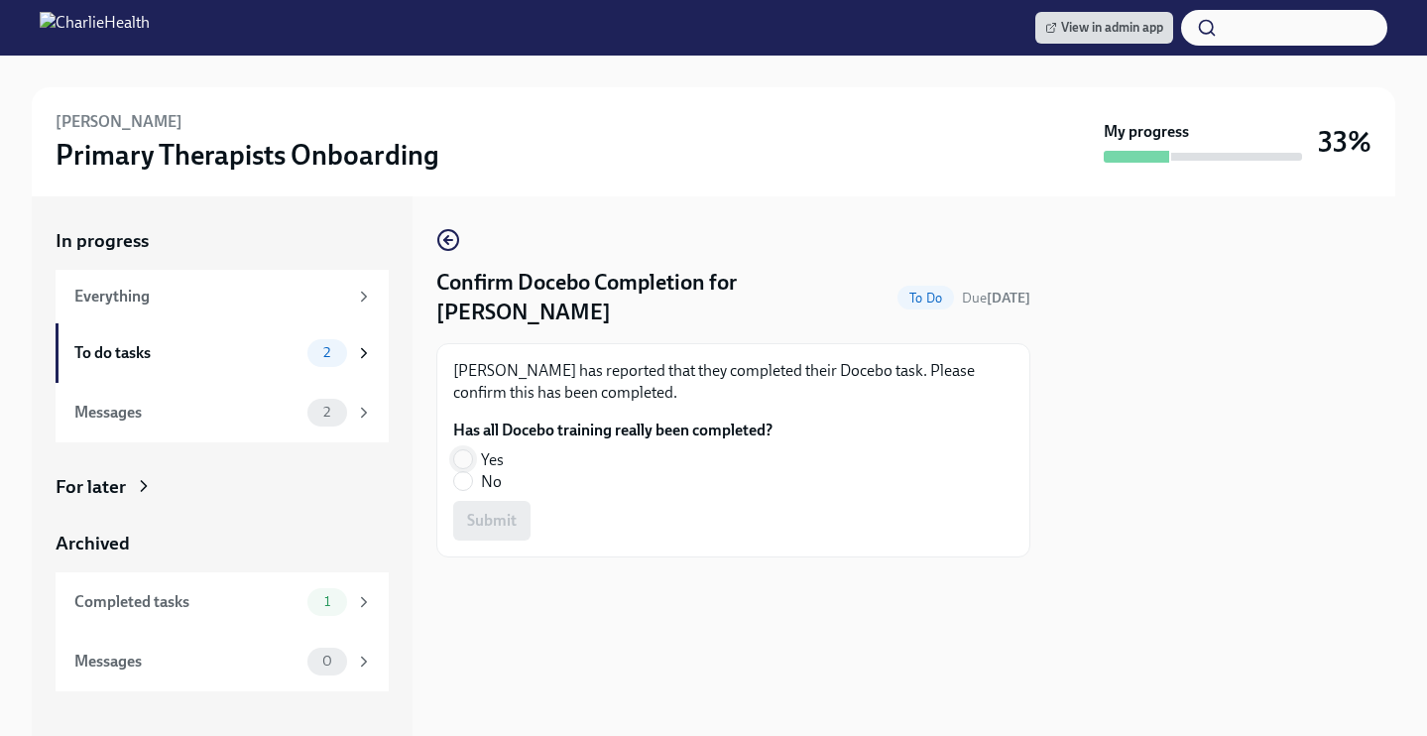
click at [456, 450] on input "Yes" at bounding box center [463, 459] width 18 height 18
radio input "true"
click at [501, 511] on span "Submit" at bounding box center [492, 521] width 50 height 20
click at [463, 450] on input "Yes" at bounding box center [463, 459] width 18 height 18
radio input "true"
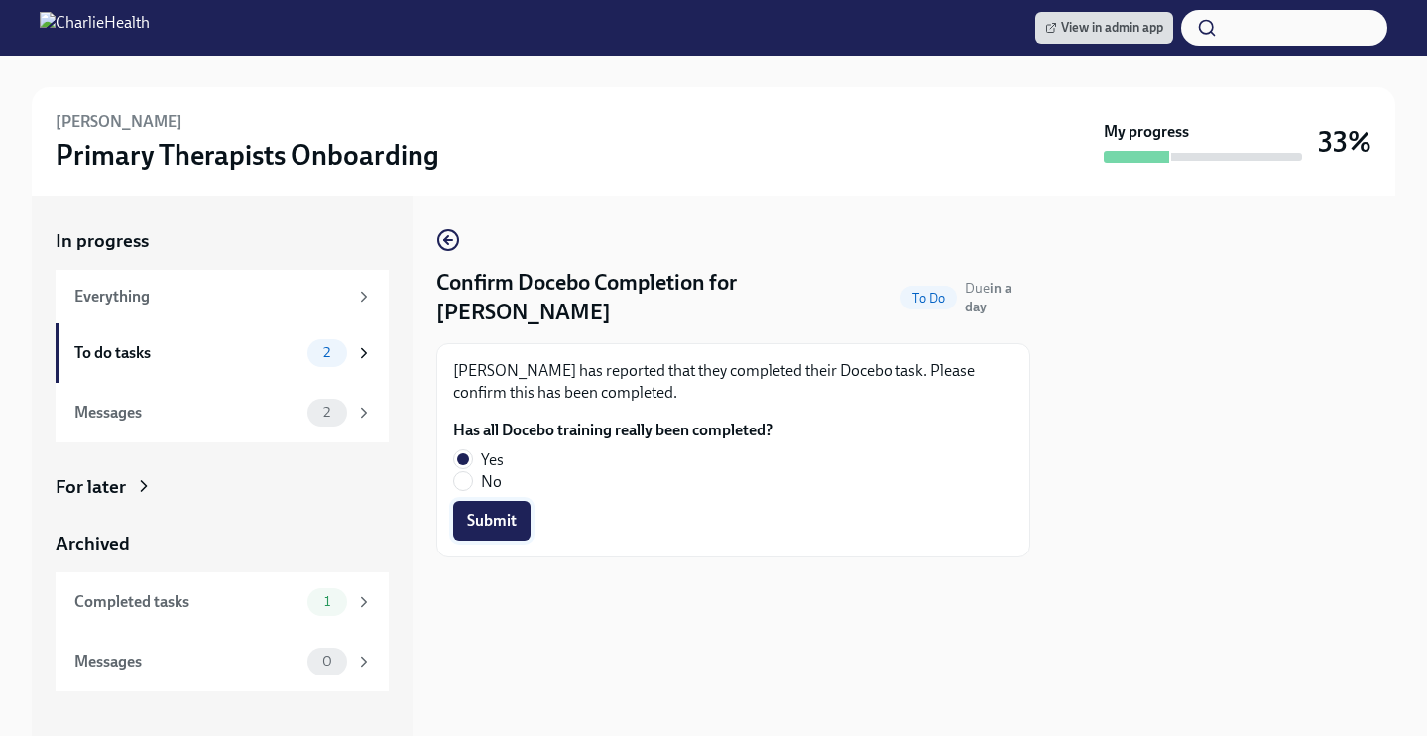
click at [515, 511] on span "Submit" at bounding box center [492, 521] width 50 height 20
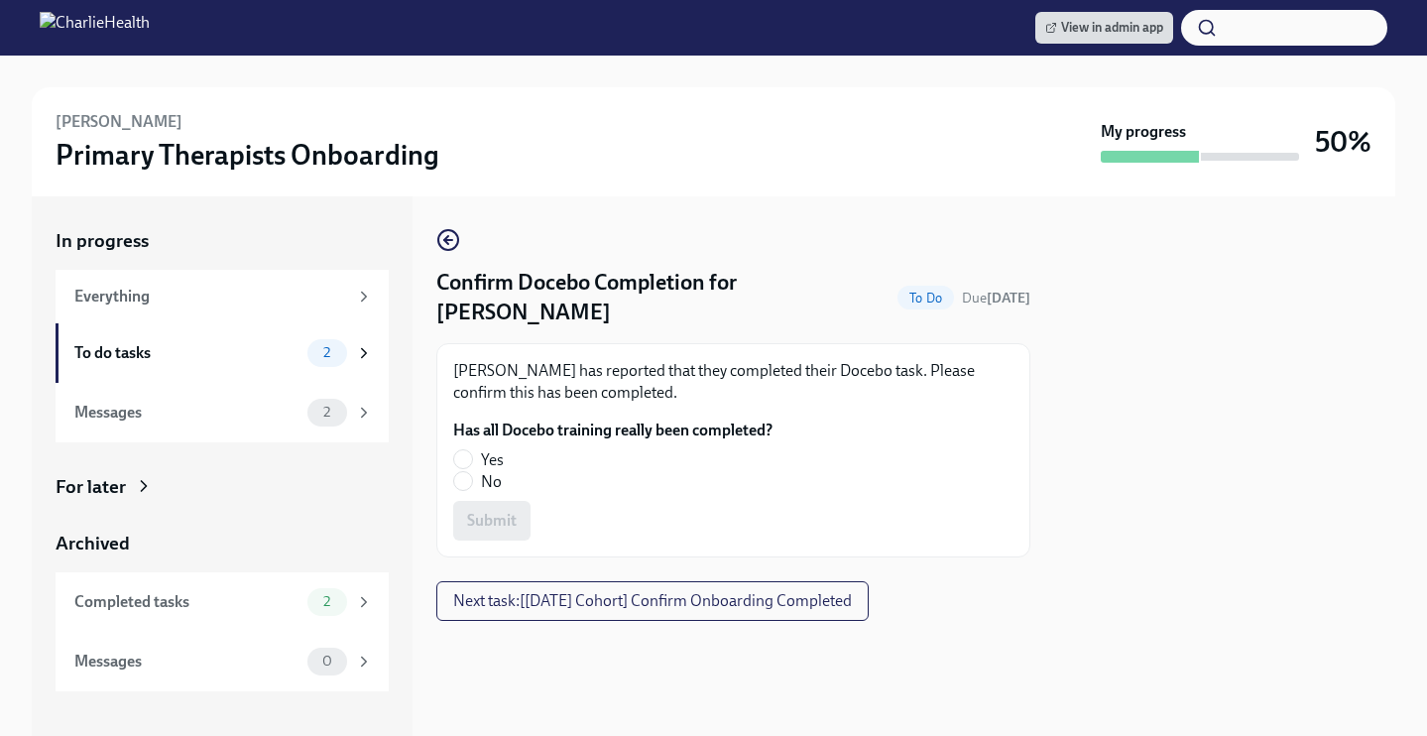
drag, startPoint x: 464, startPoint y: 452, endPoint x: 490, endPoint y: 481, distance: 38.6
click at [464, 453] on input "Yes" at bounding box center [463, 459] width 18 height 18
radio input "true"
click at [514, 528] on span "Submit" at bounding box center [492, 521] width 50 height 20
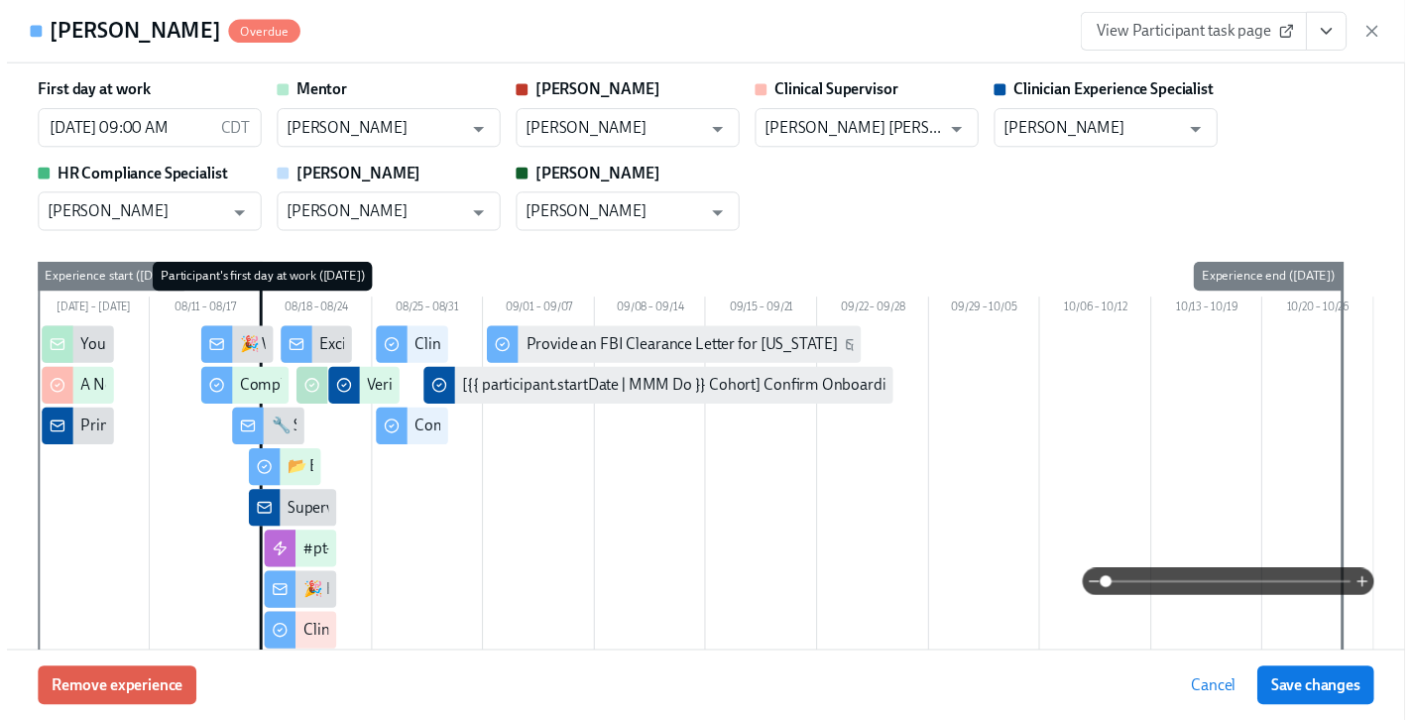
scroll to position [3650, 0]
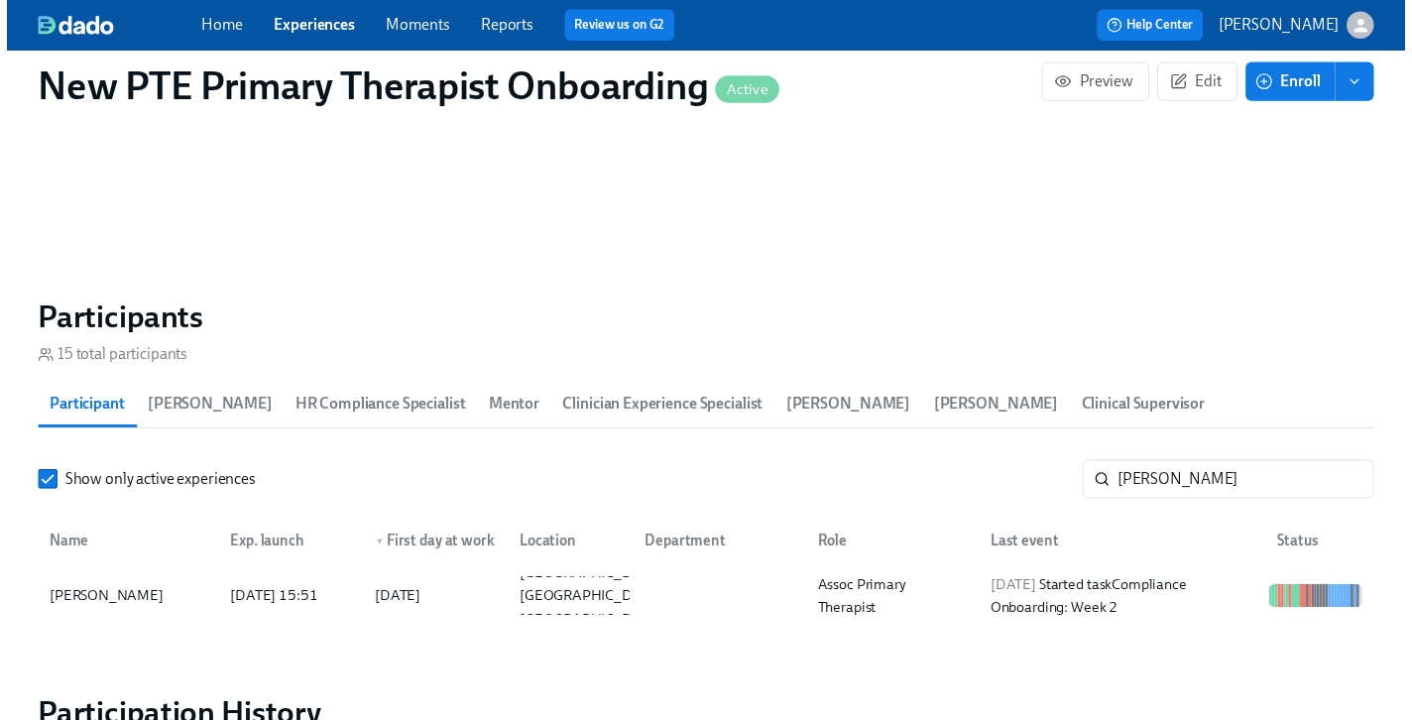
scroll to position [0, 4573]
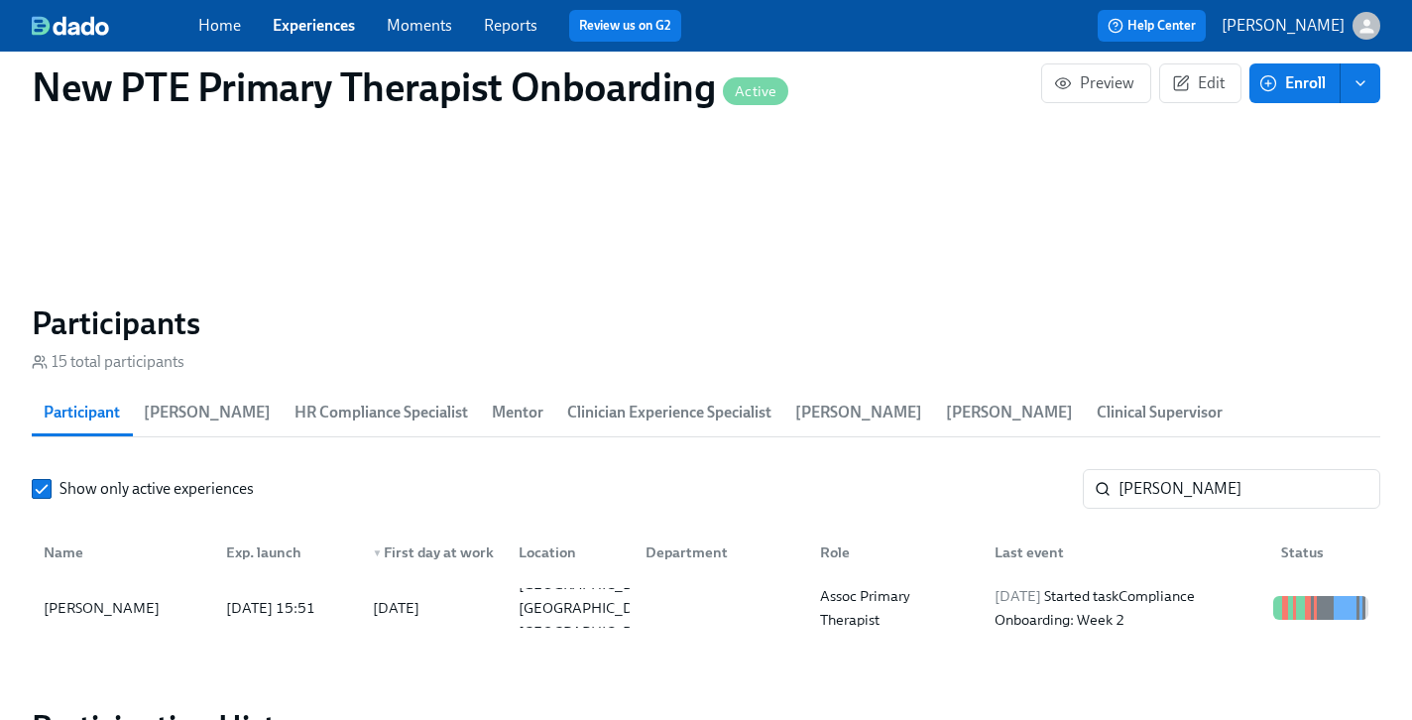
click at [297, 22] on link "Experiences" at bounding box center [314, 25] width 82 height 19
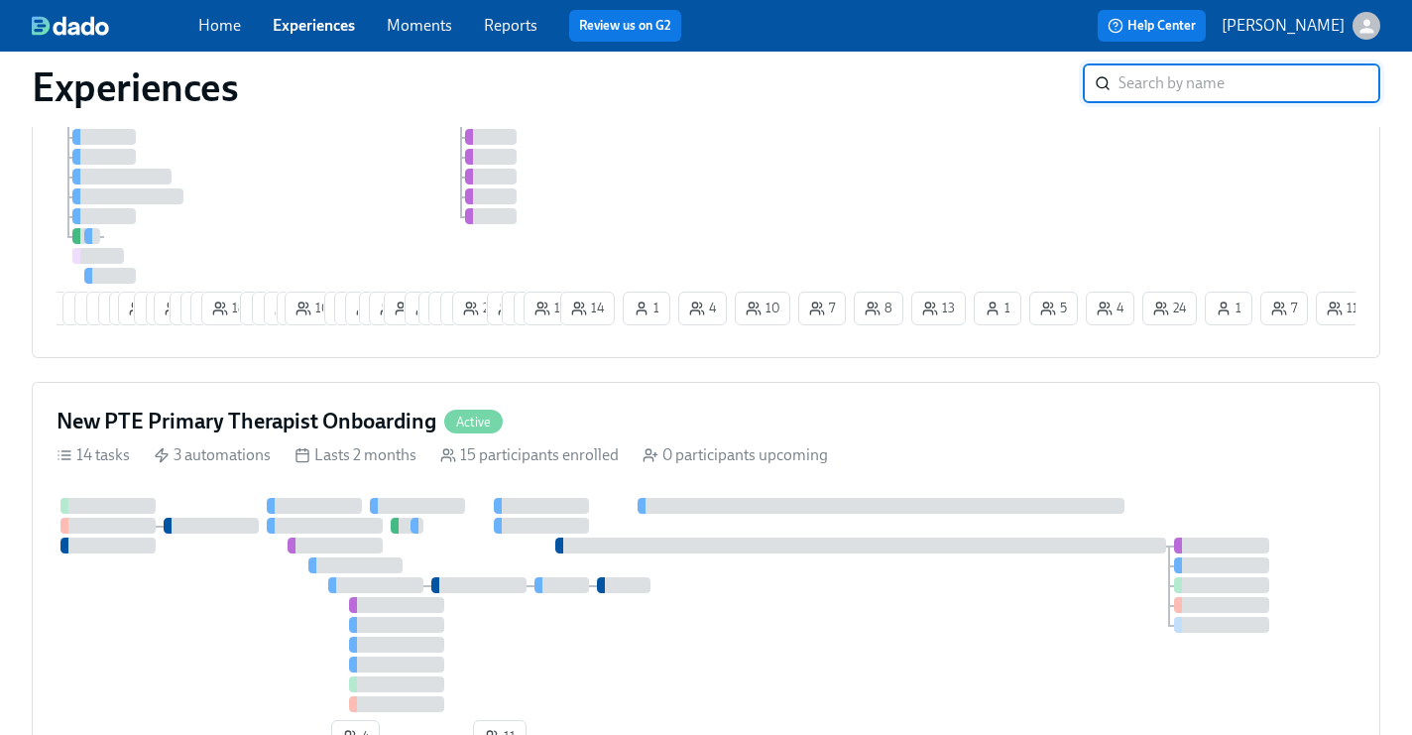
scroll to position [1744, 0]
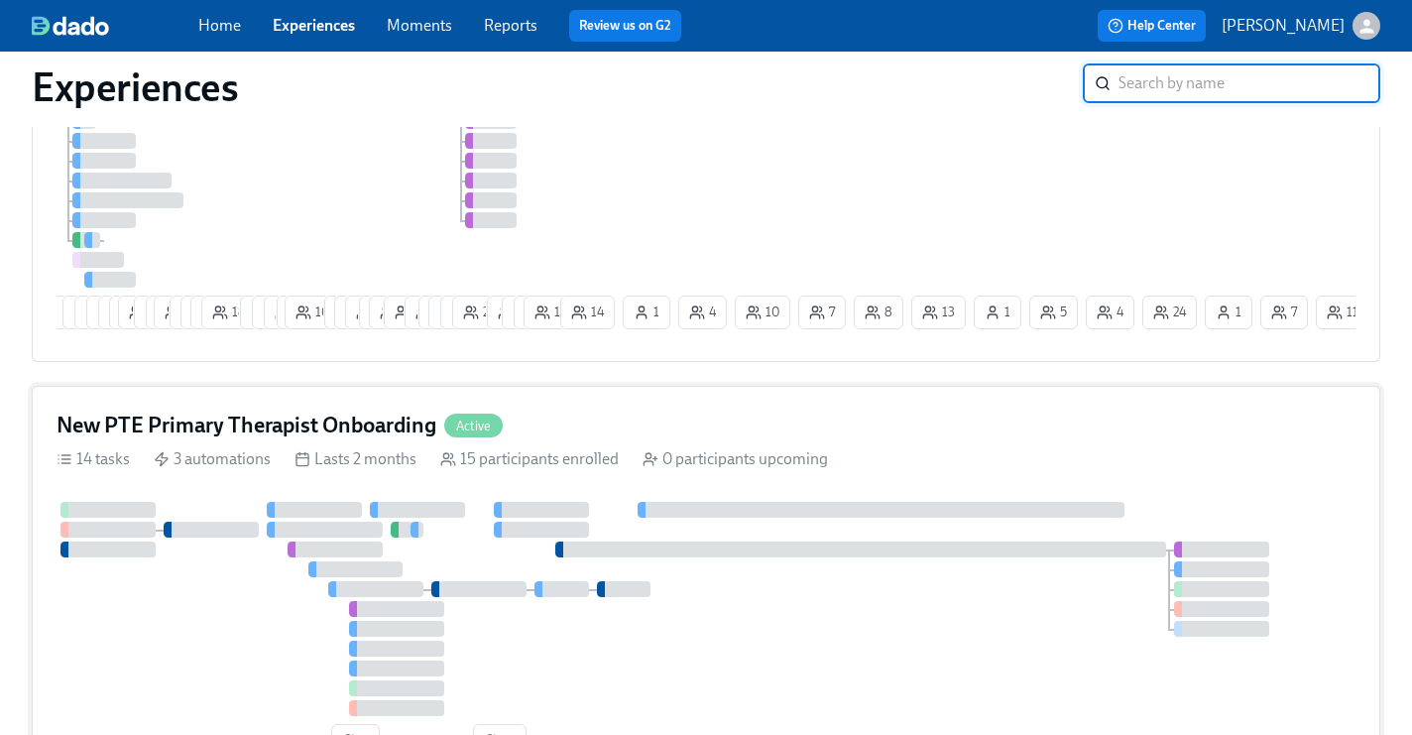
click at [412, 409] on div "New PTE Primary Therapist Onboarding Active 14 tasks 3 automations Lasts 2 mont…" at bounding box center [706, 588] width 1348 height 404
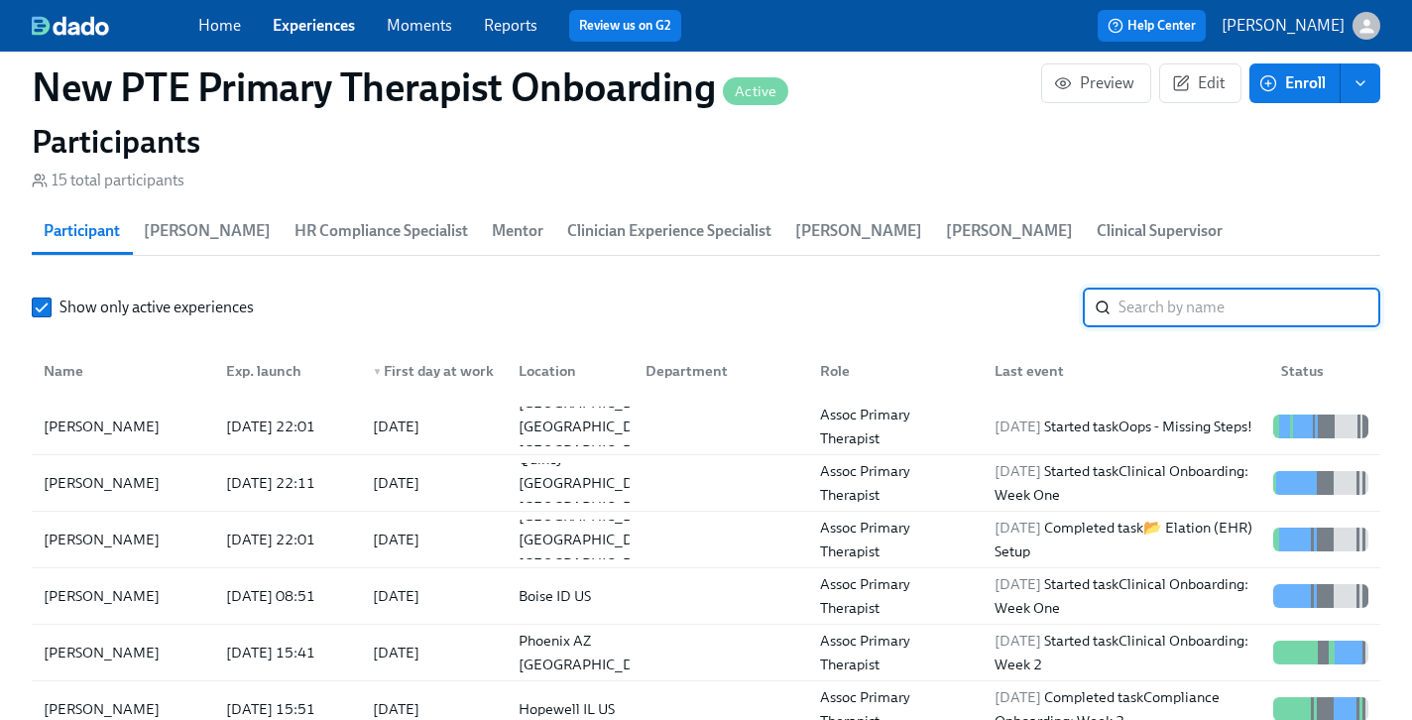
scroll to position [1803, 0]
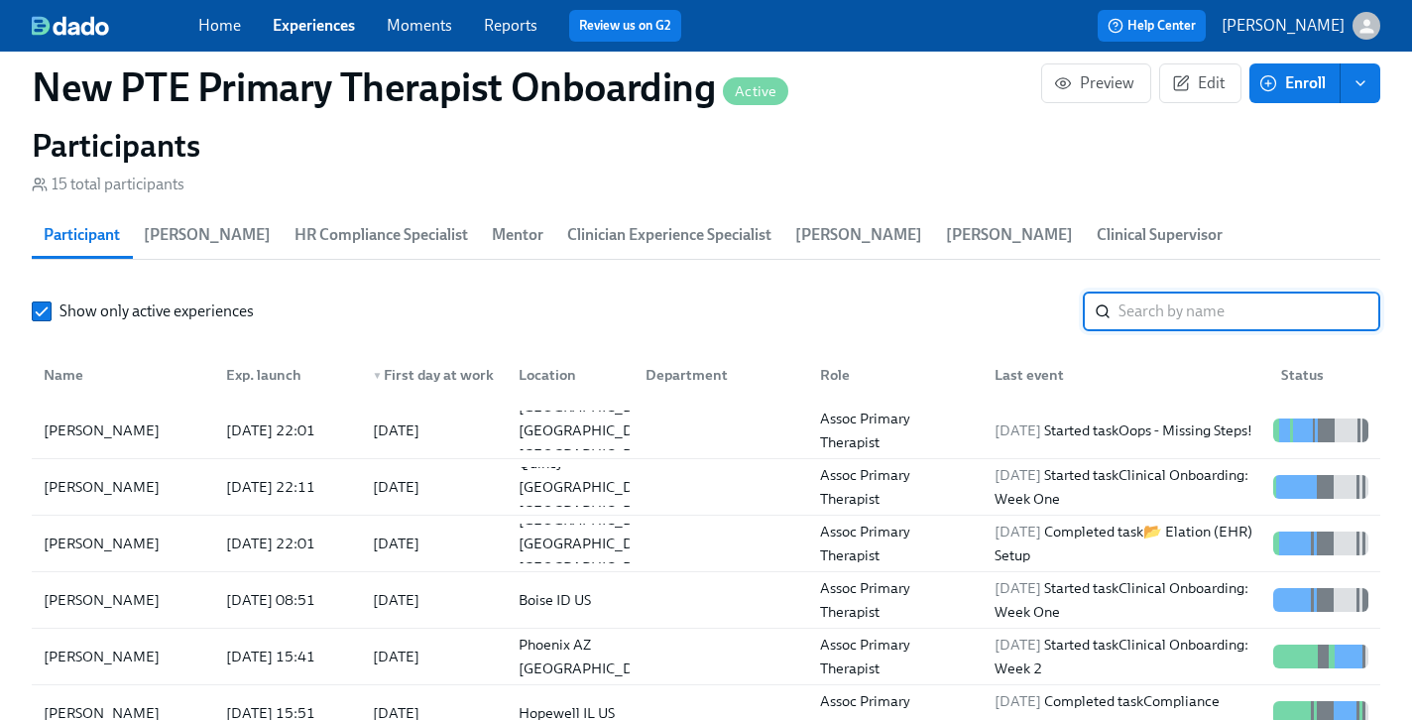
click at [1279, 291] on input "search" at bounding box center [1249, 311] width 262 height 40
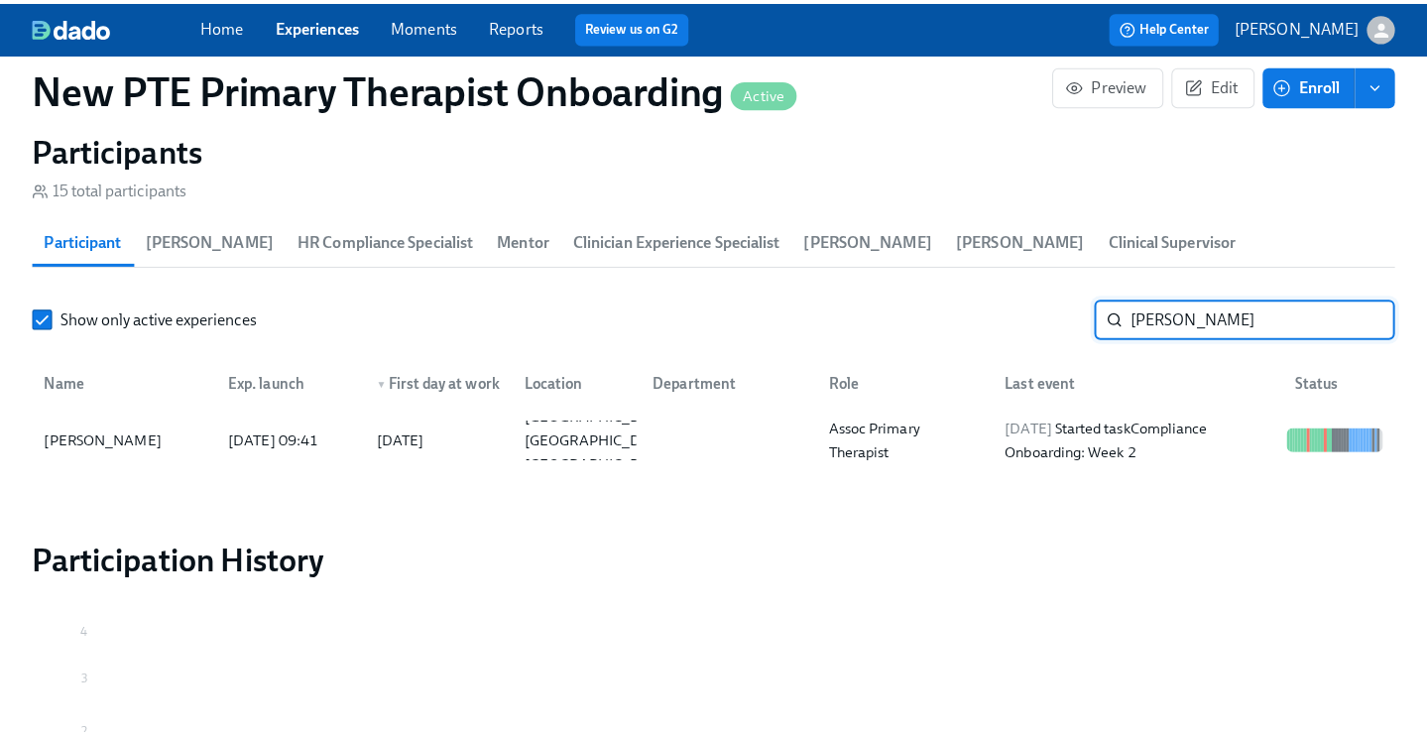
scroll to position [1799, 0]
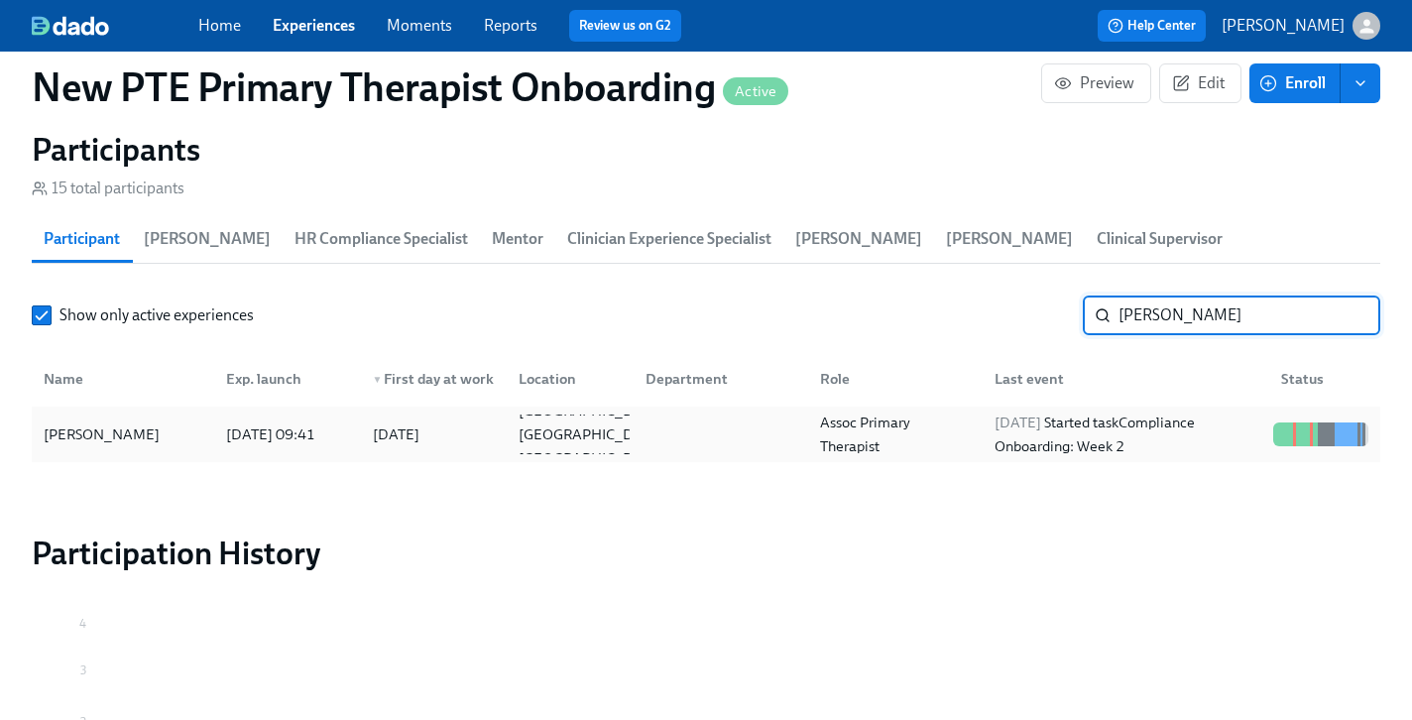
type input "caitlin"
click at [116, 422] on div "Caitlin Day" at bounding box center [102, 434] width 132 height 24
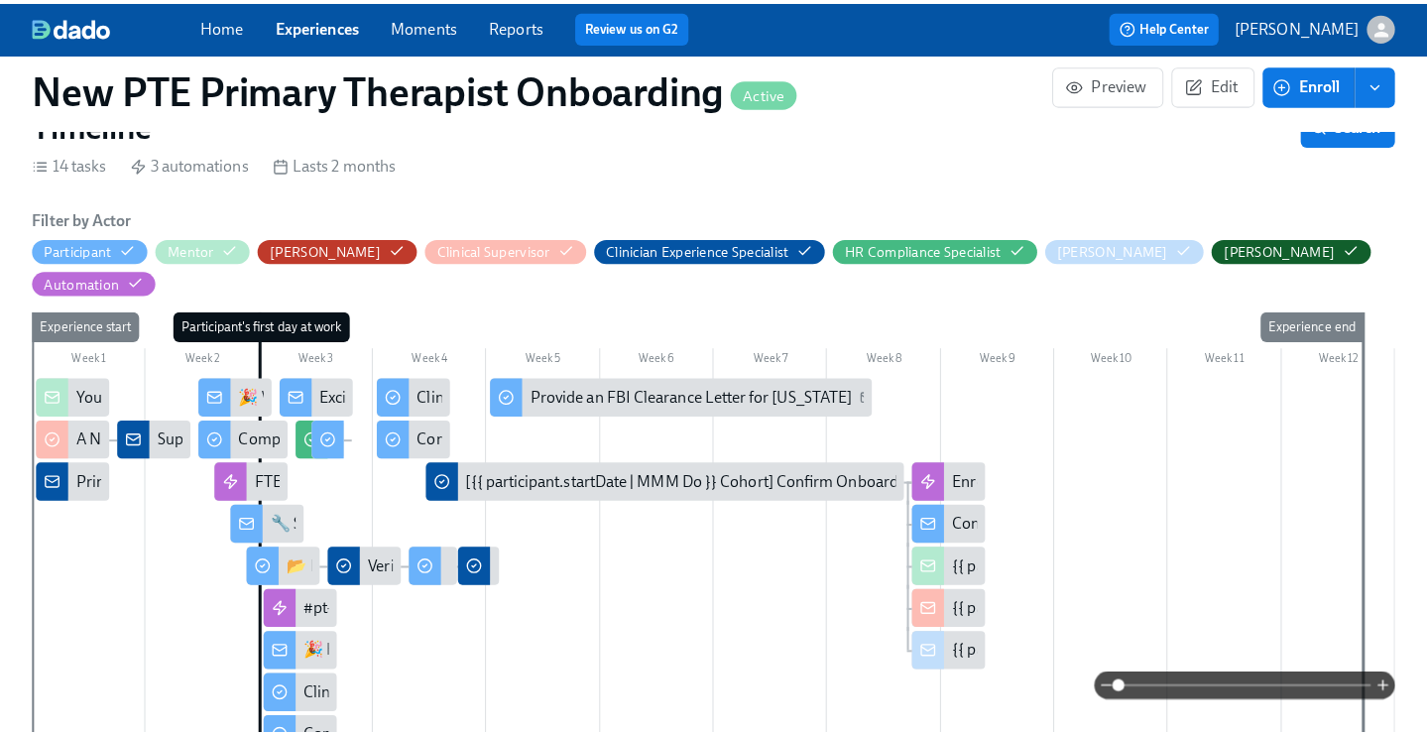
scroll to position [433, 0]
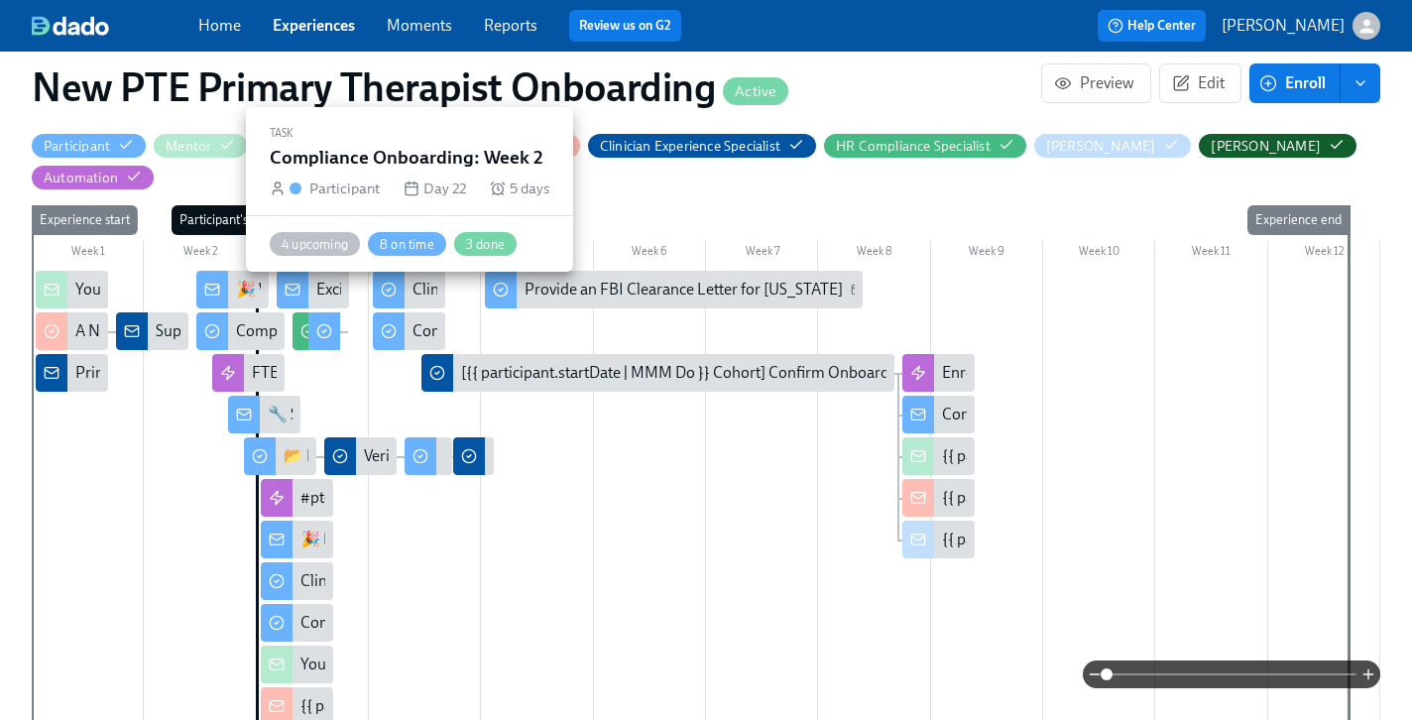
click at [407, 312] on div "Compliance Onboarding: Week 2" at bounding box center [409, 331] width 72 height 38
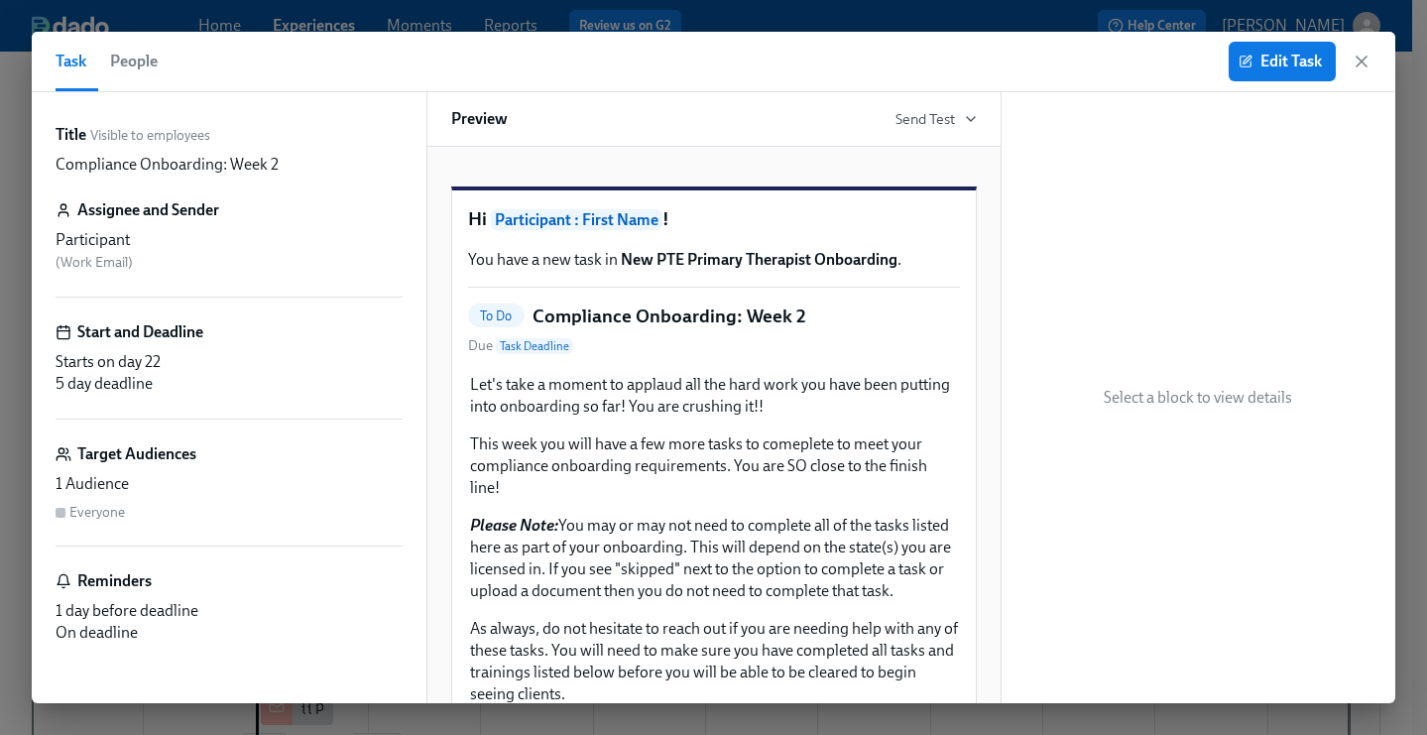
click at [1360, 67] on icon "button" at bounding box center [1361, 62] width 20 height 20
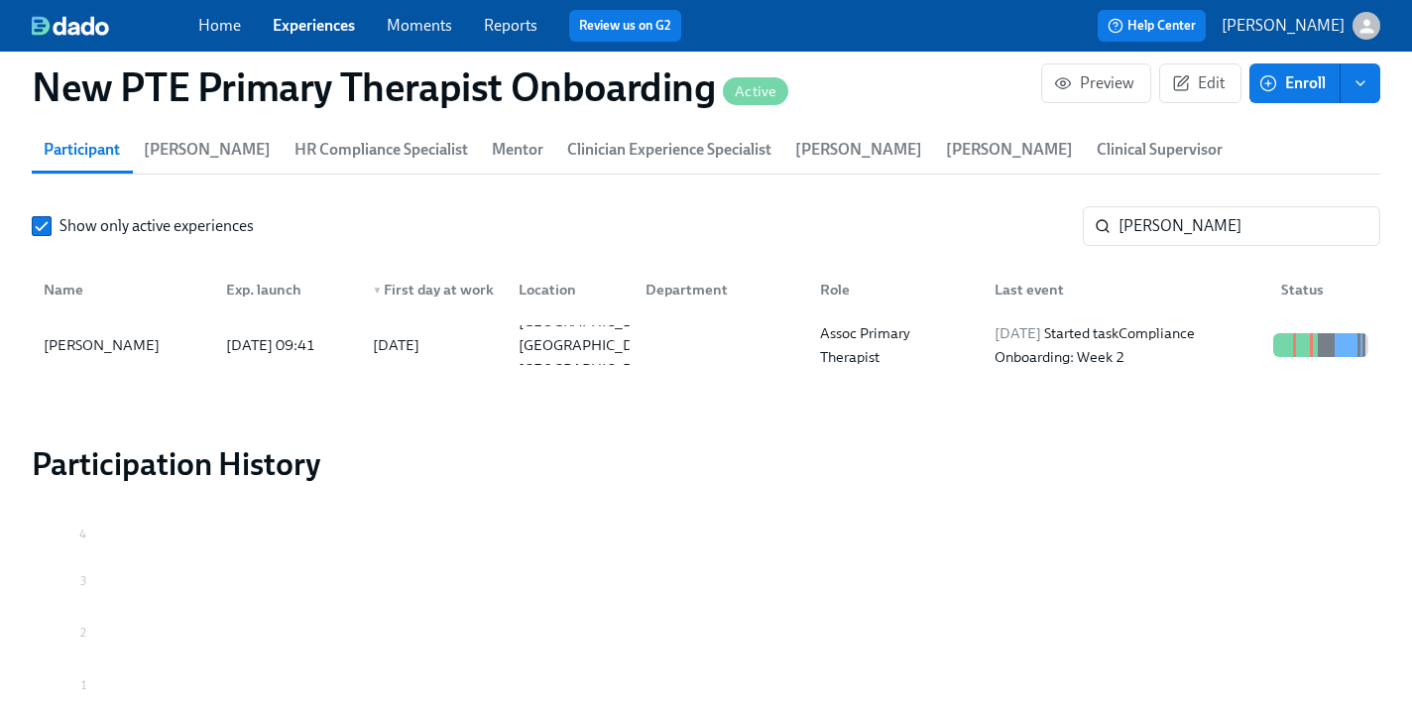
scroll to position [1893, 0]
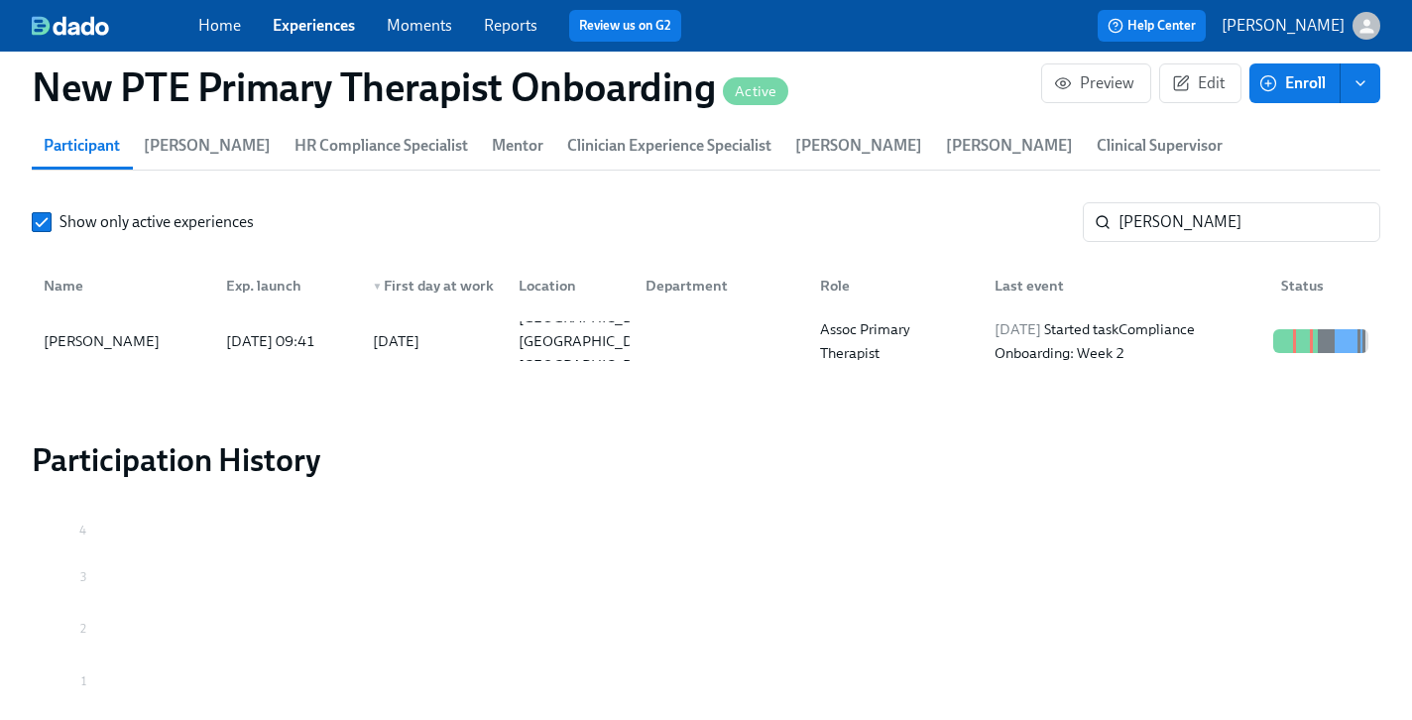
click at [320, 21] on link "Experiences" at bounding box center [314, 25] width 82 height 19
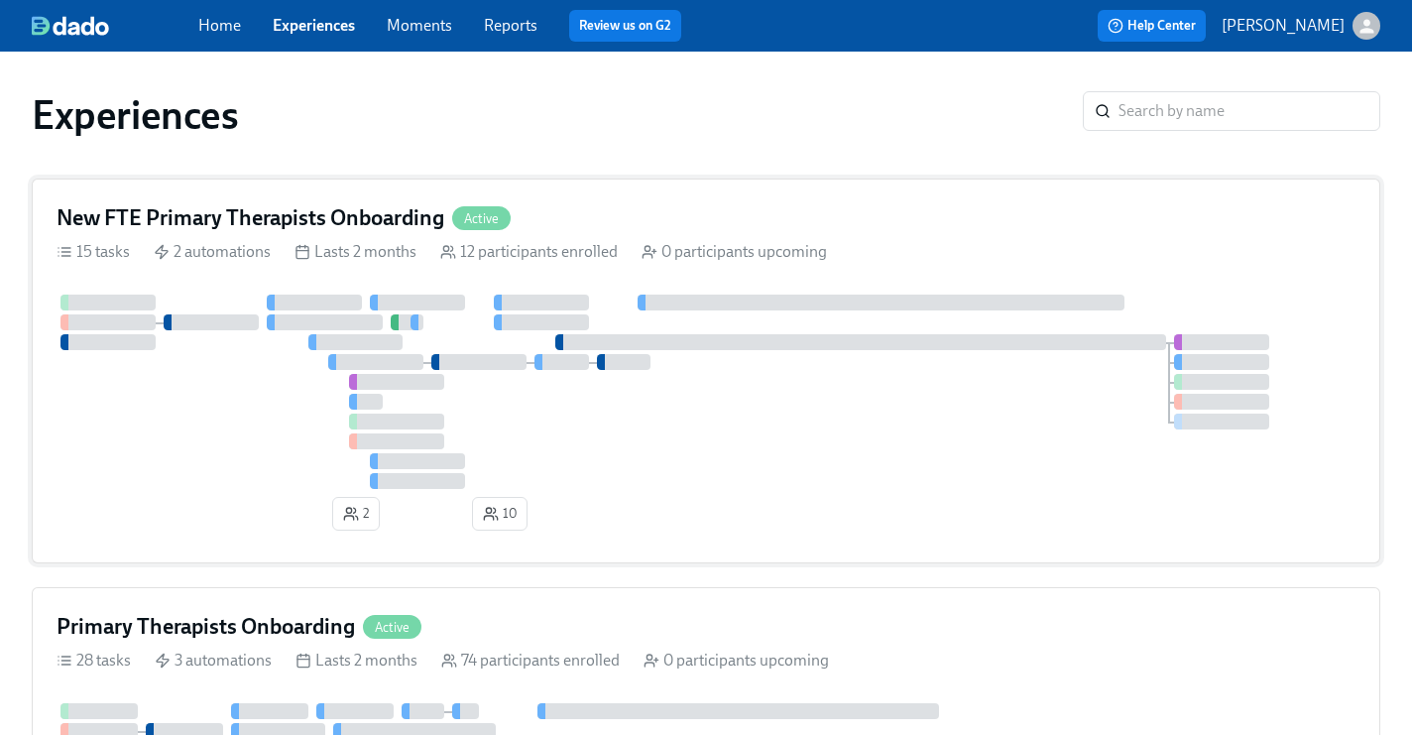
click at [341, 220] on h4 "New FTE Primary Therapists Onboarding" at bounding box center [251, 218] width 388 height 30
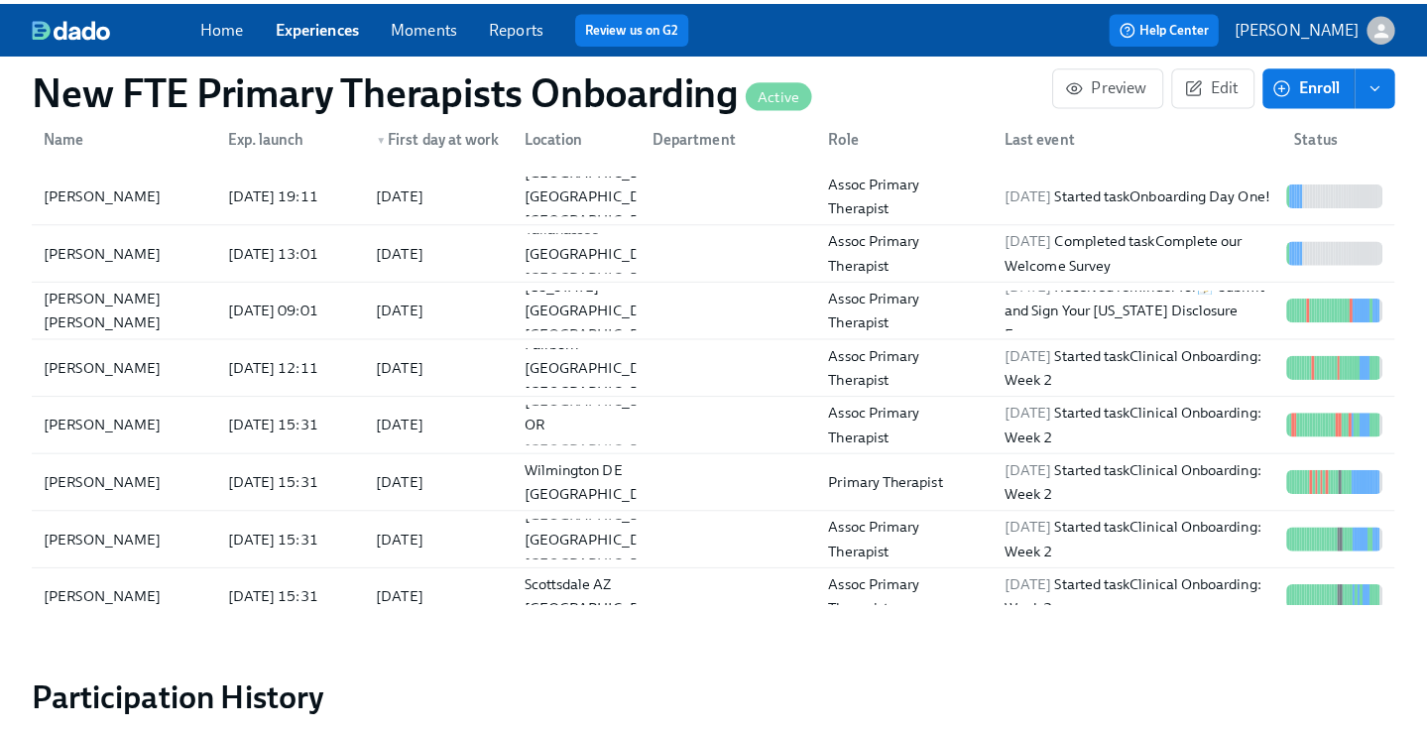
scroll to position [2002, 0]
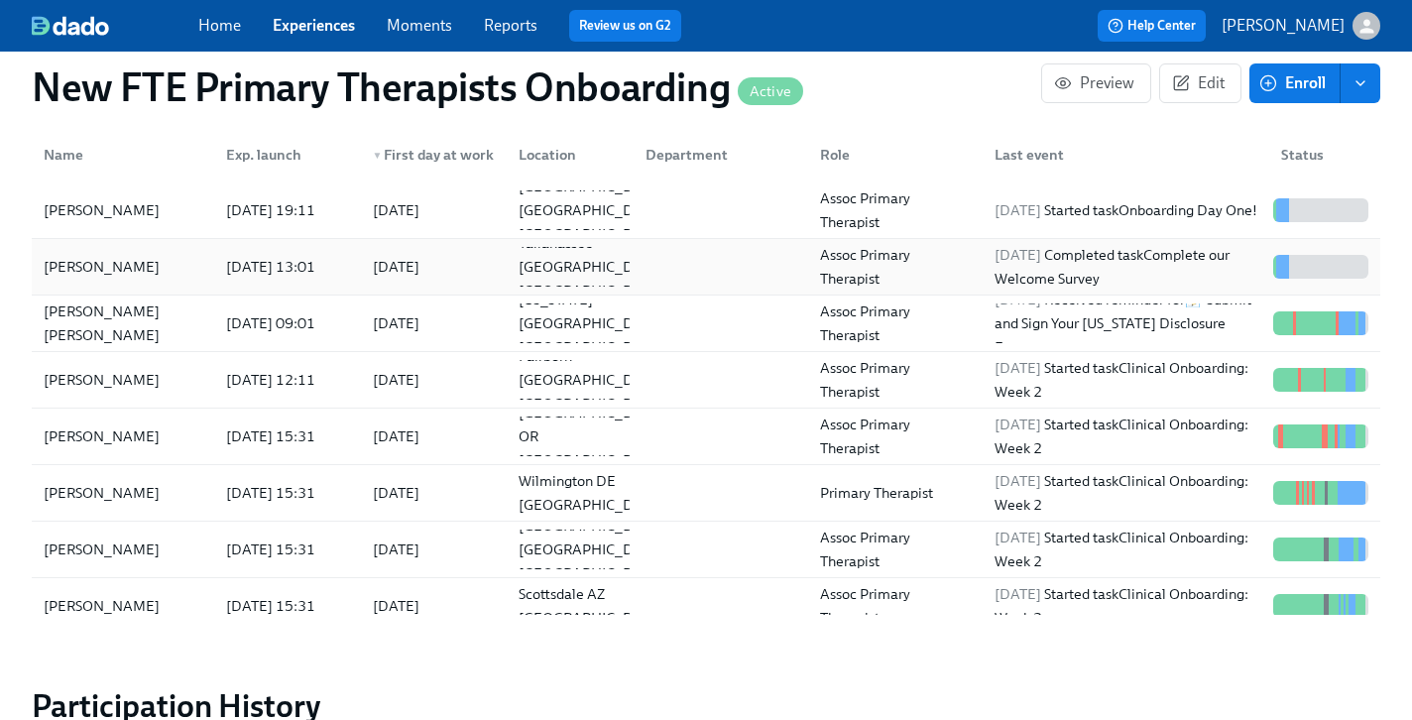
click at [58, 247] on div "Jaelle Gilot" at bounding box center [123, 267] width 174 height 40
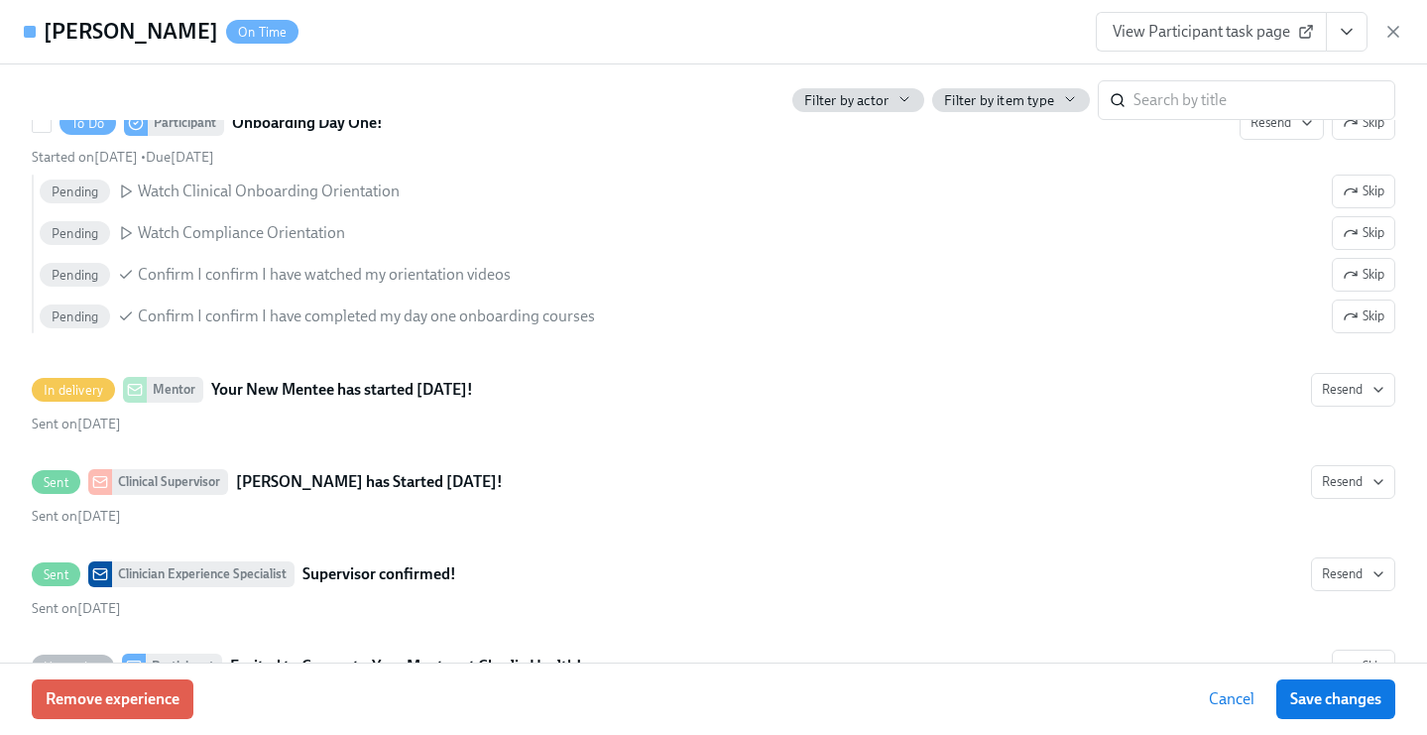
scroll to position [1997, 0]
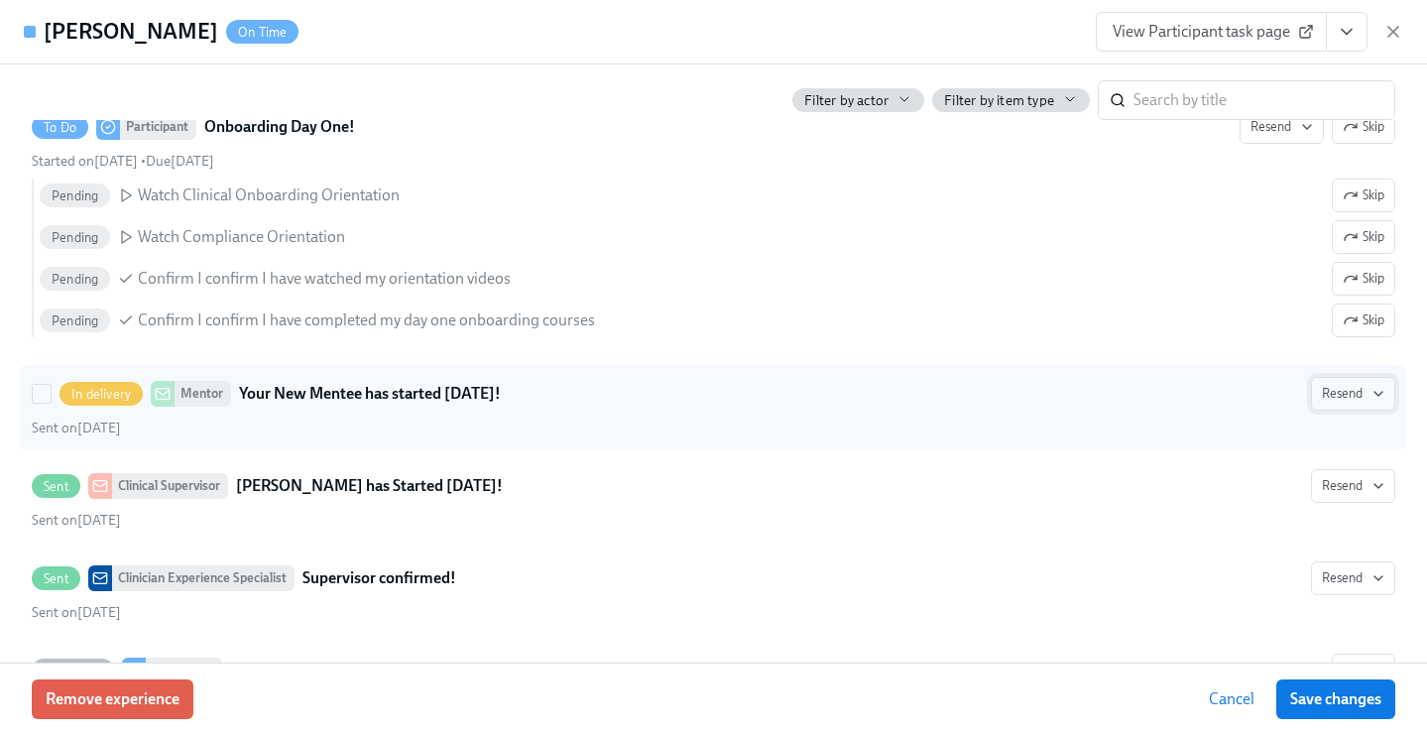
click at [1342, 399] on span "Resend" at bounding box center [1353, 394] width 62 height 20
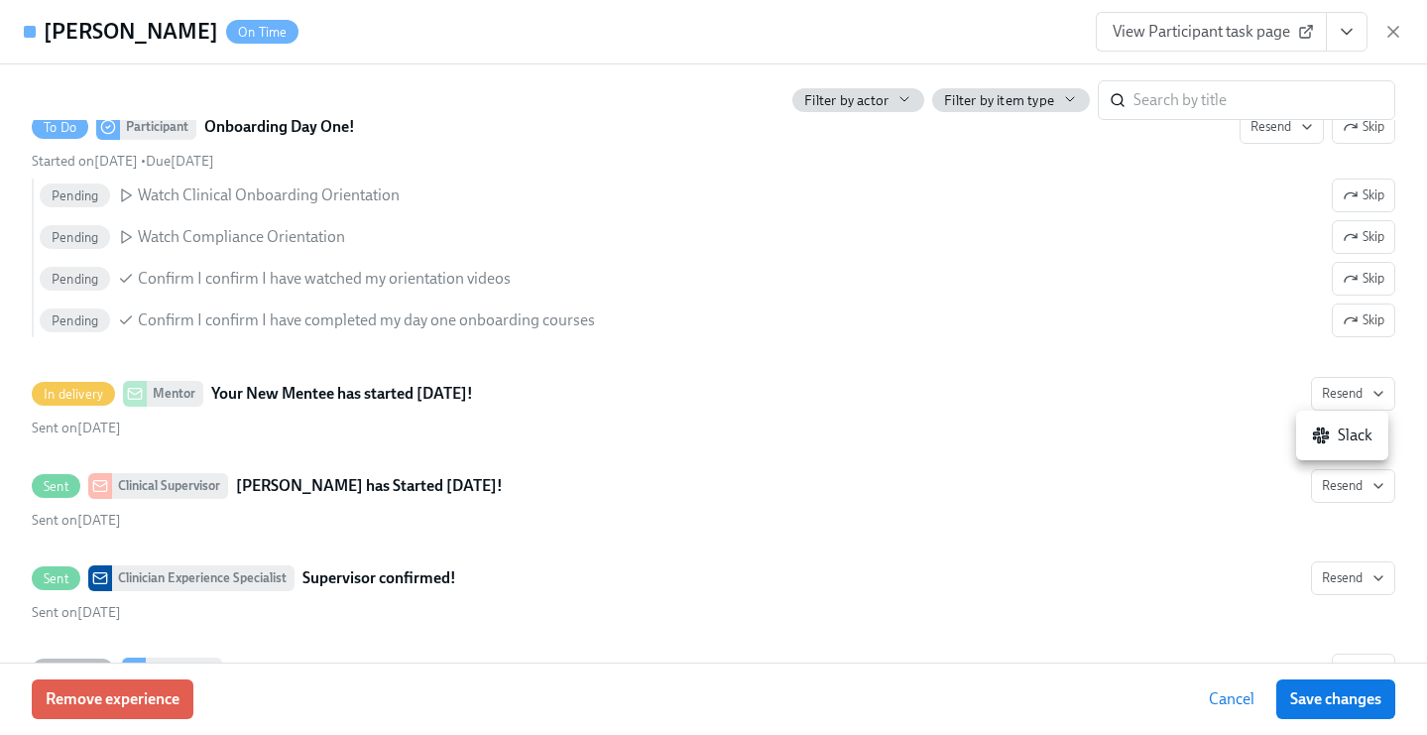
click at [1331, 430] on div "Slack" at bounding box center [1342, 435] width 60 height 22
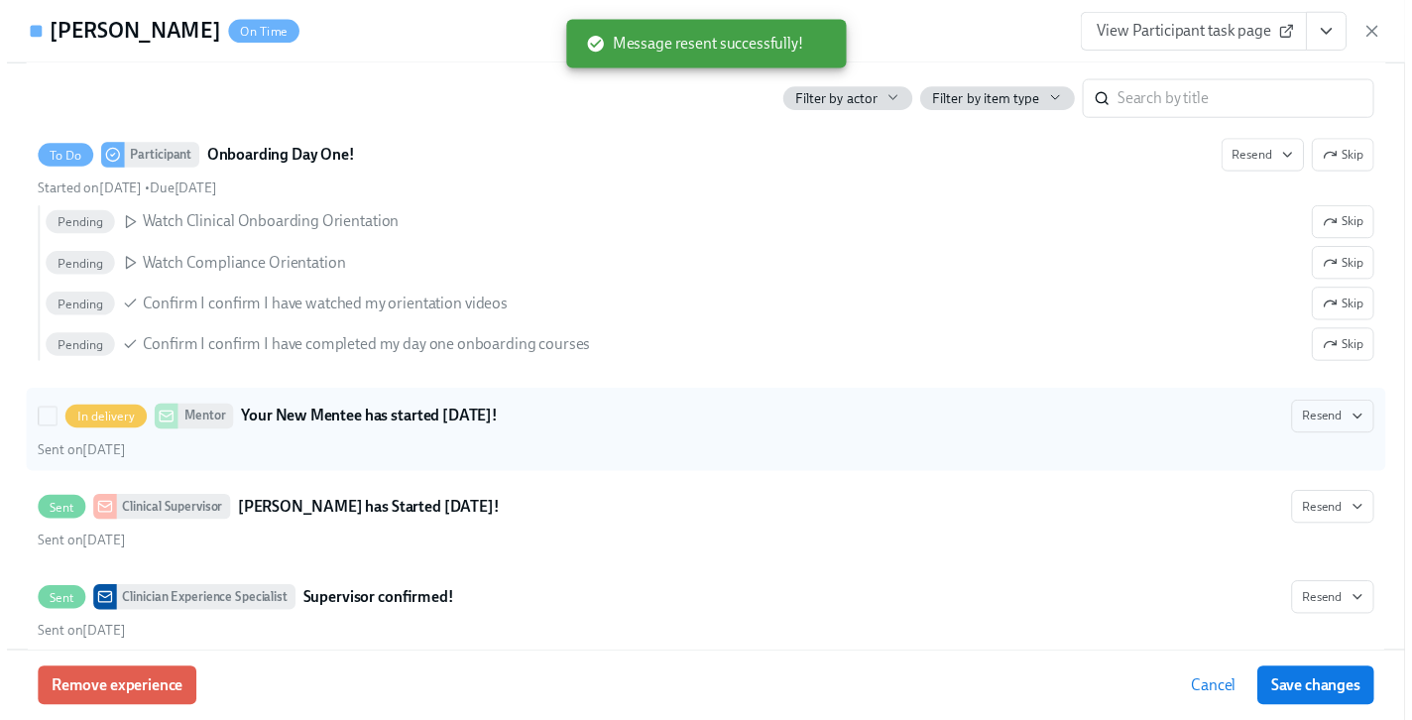
scroll to position [1687, 0]
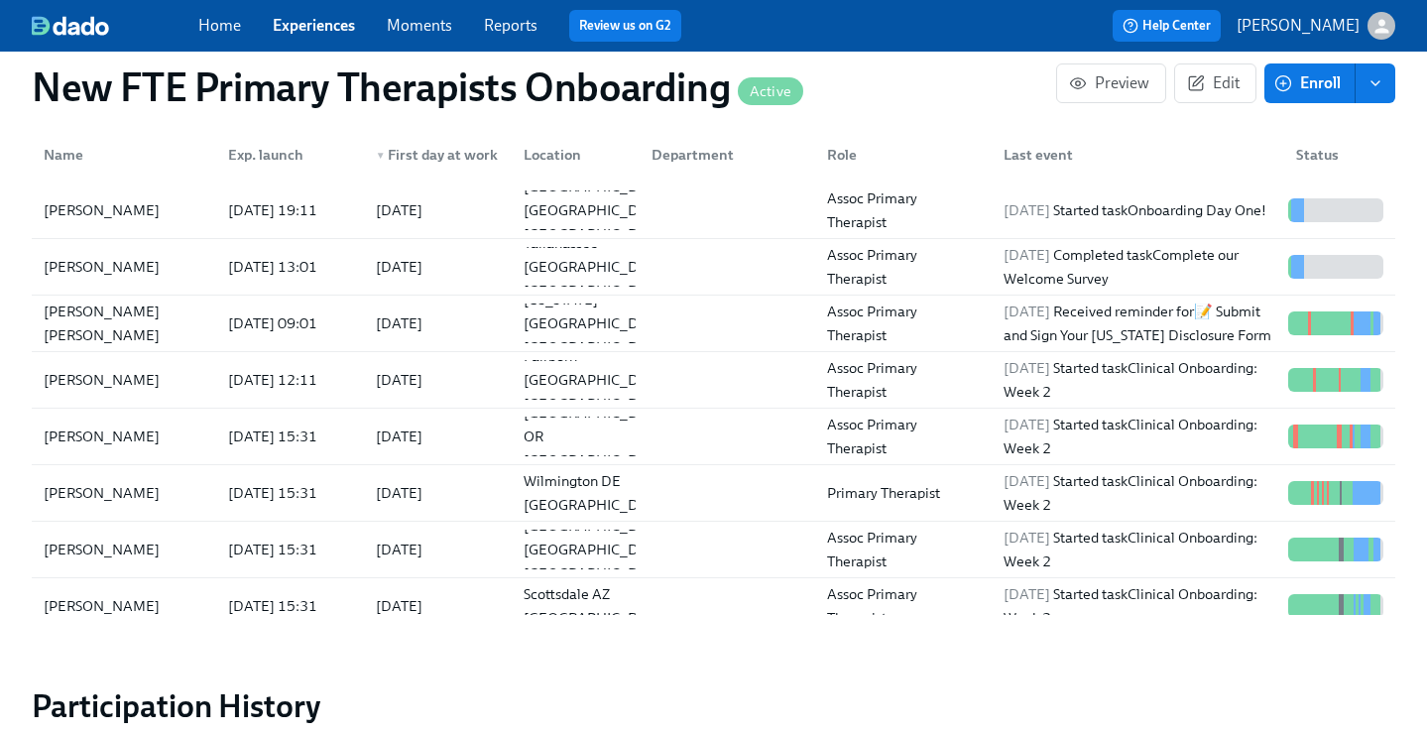
scroll to position [0, 4260]
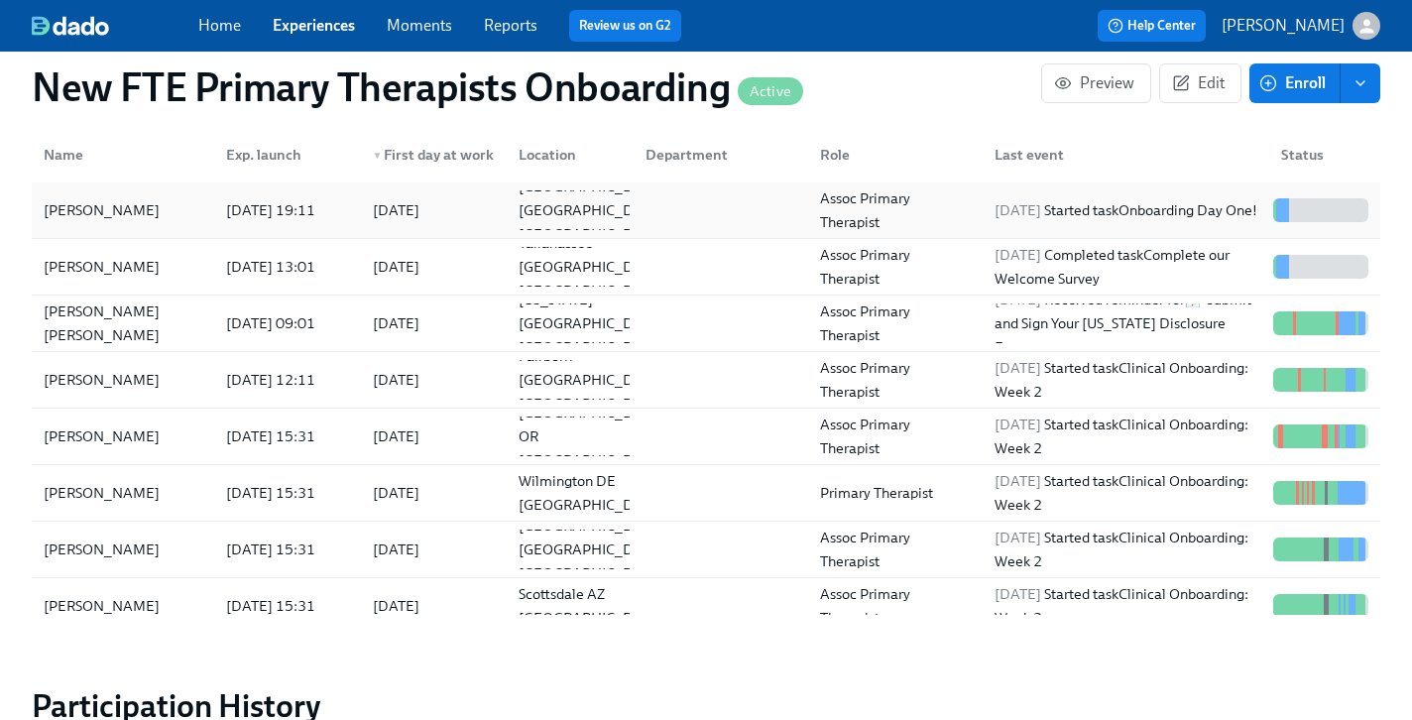
click at [115, 198] on div "Becca Leahy" at bounding box center [102, 210] width 132 height 24
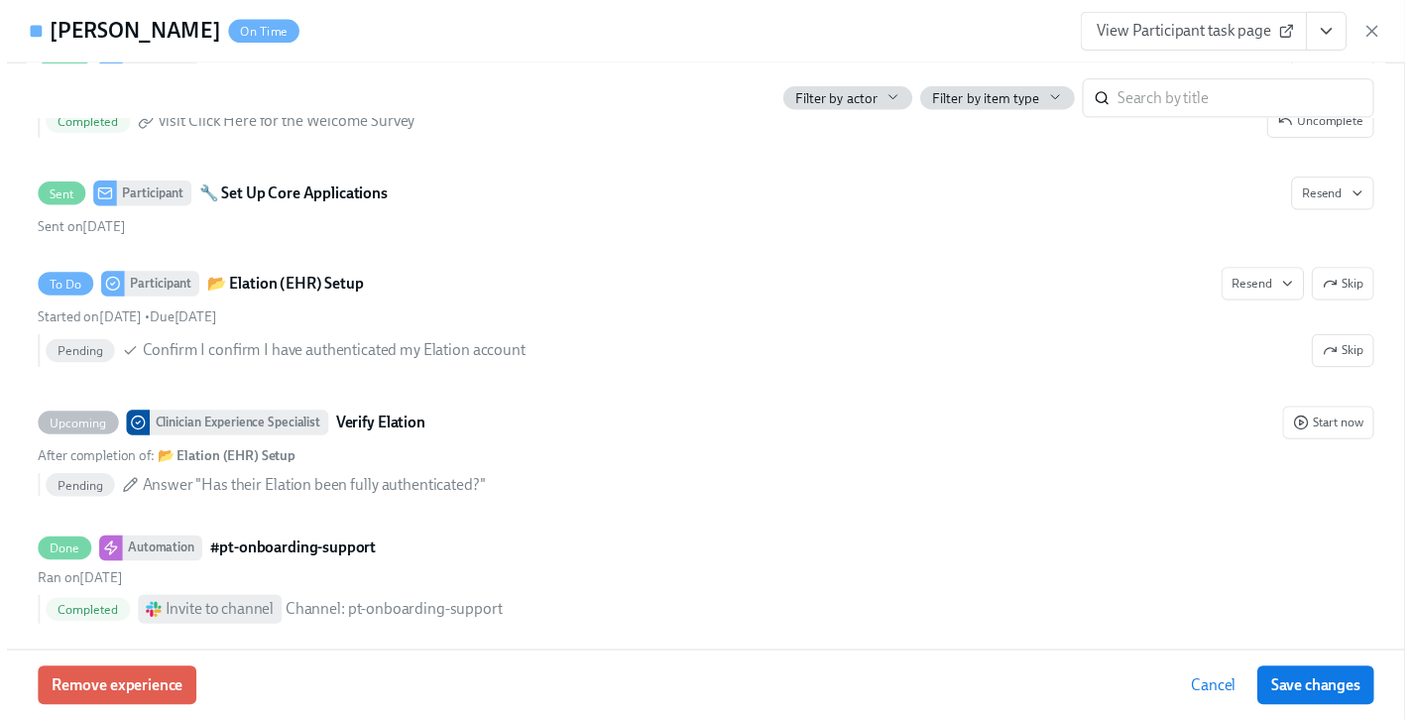
scroll to position [414, 0]
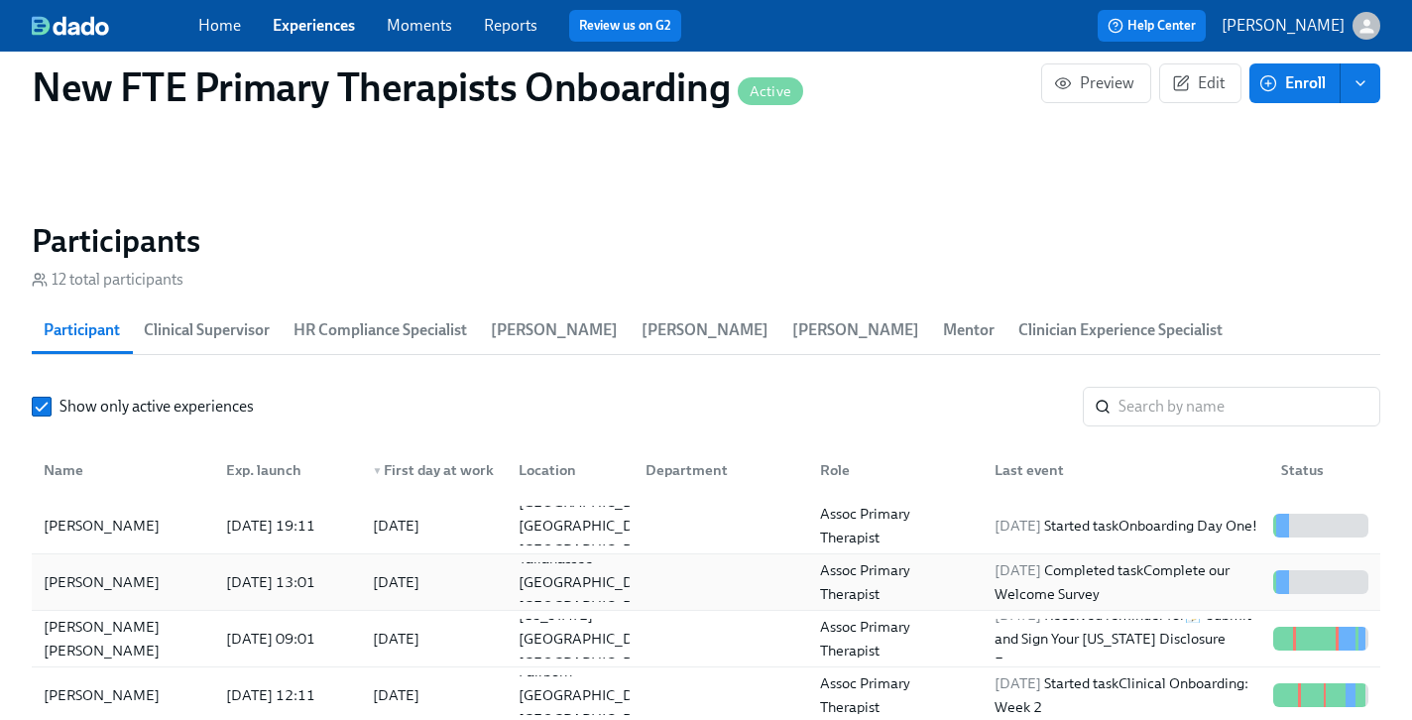
scroll to position [1558, 0]
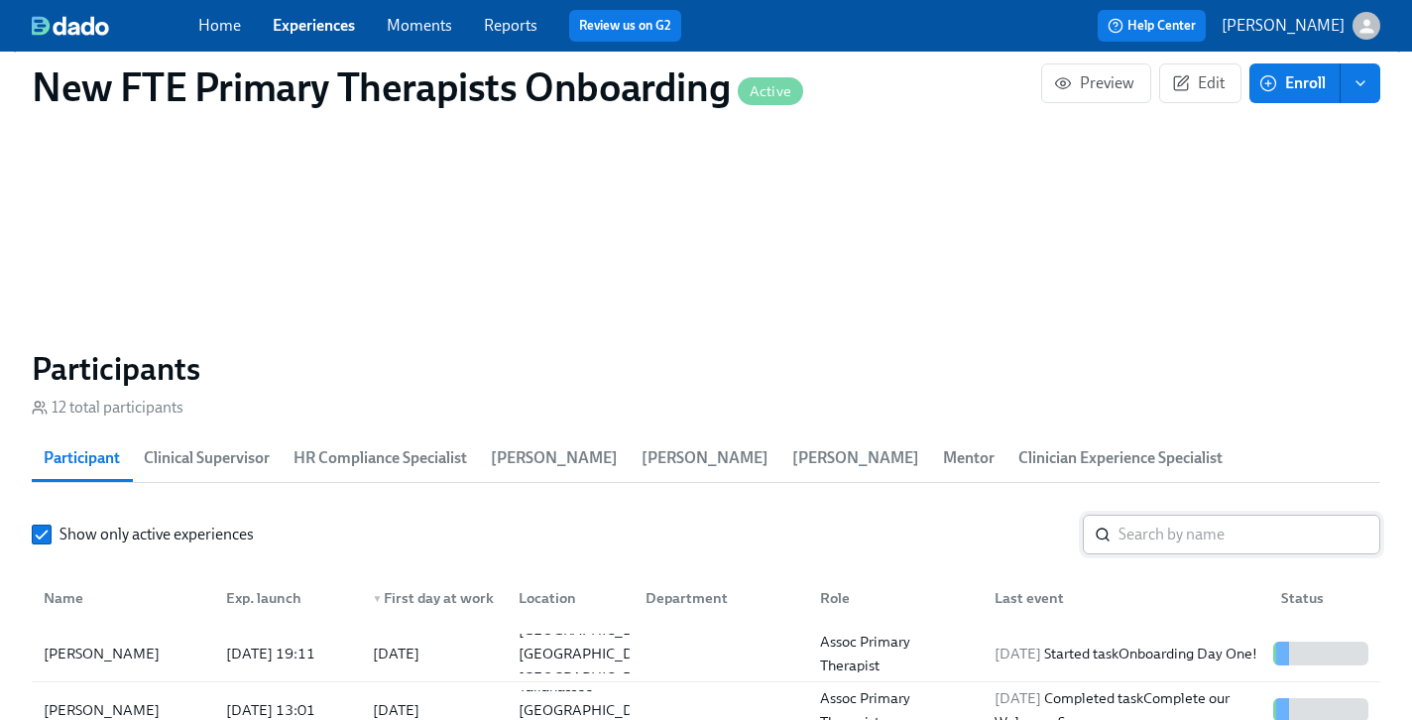
click at [1162, 515] on input "search" at bounding box center [1249, 535] width 262 height 40
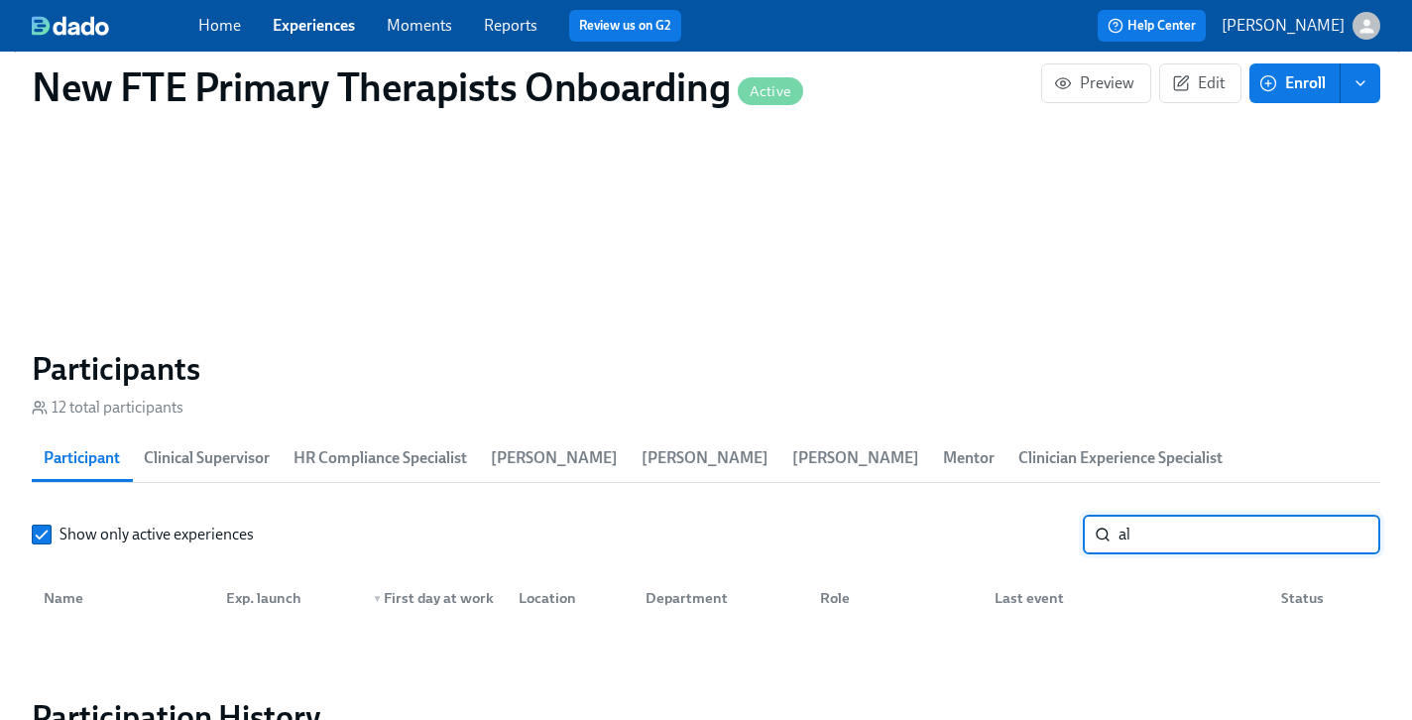
type input "a"
type input "s"
type input "l"
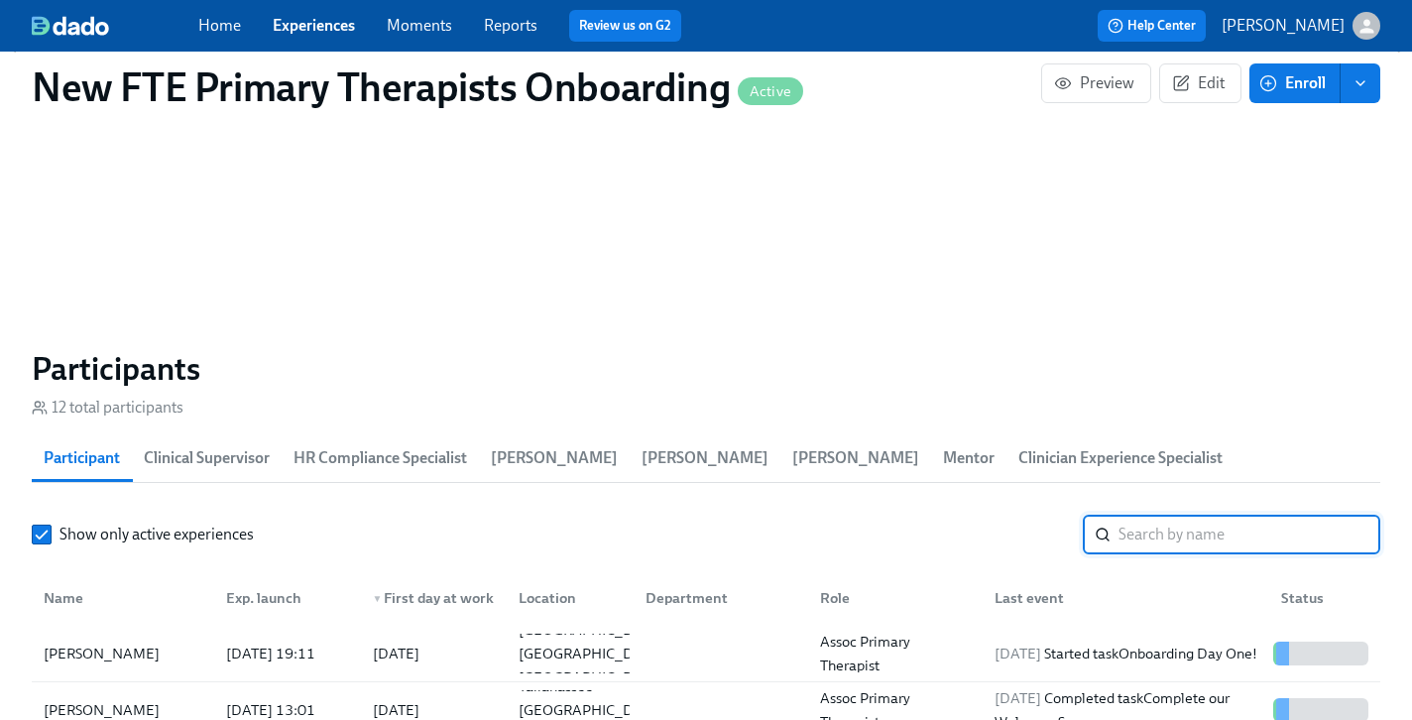
click at [223, 26] on link "Home" at bounding box center [219, 25] width 43 height 19
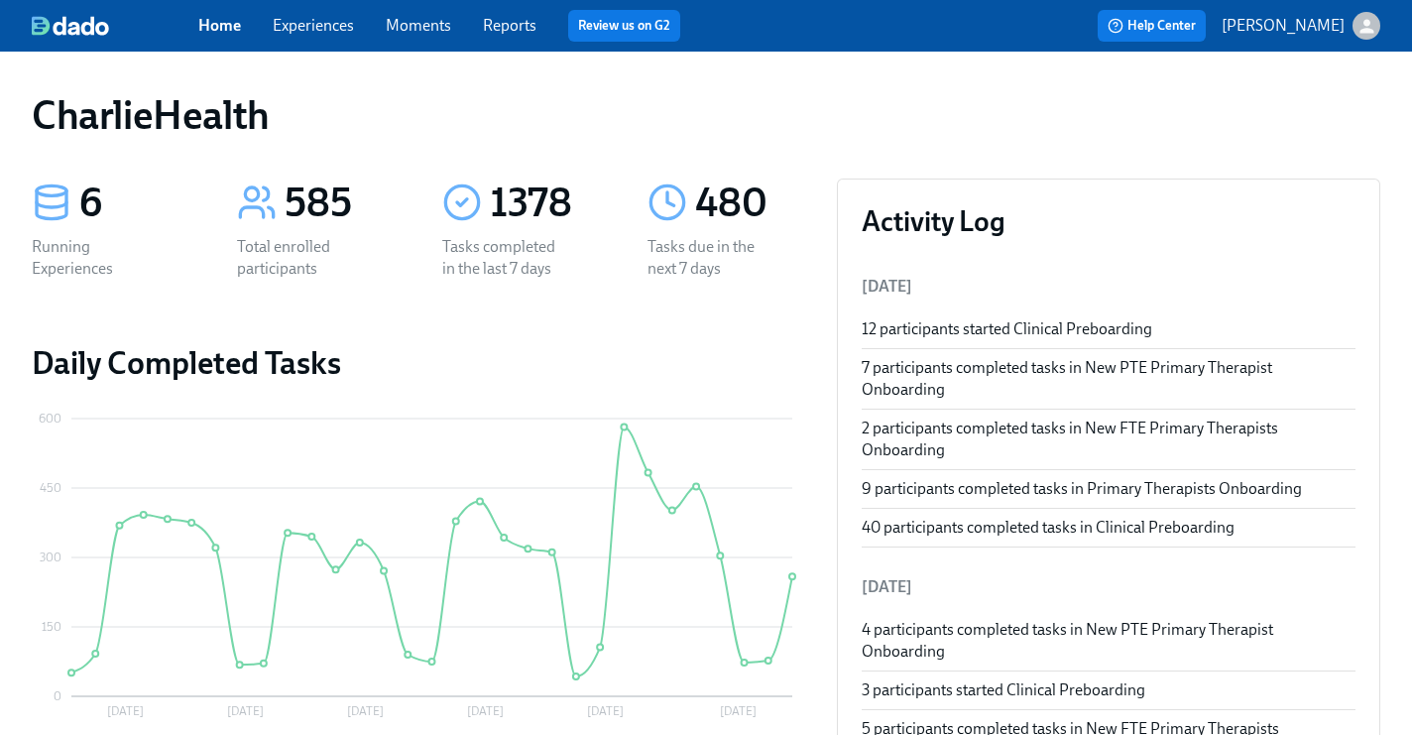
click at [317, 28] on link "Experiences" at bounding box center [313, 25] width 81 height 19
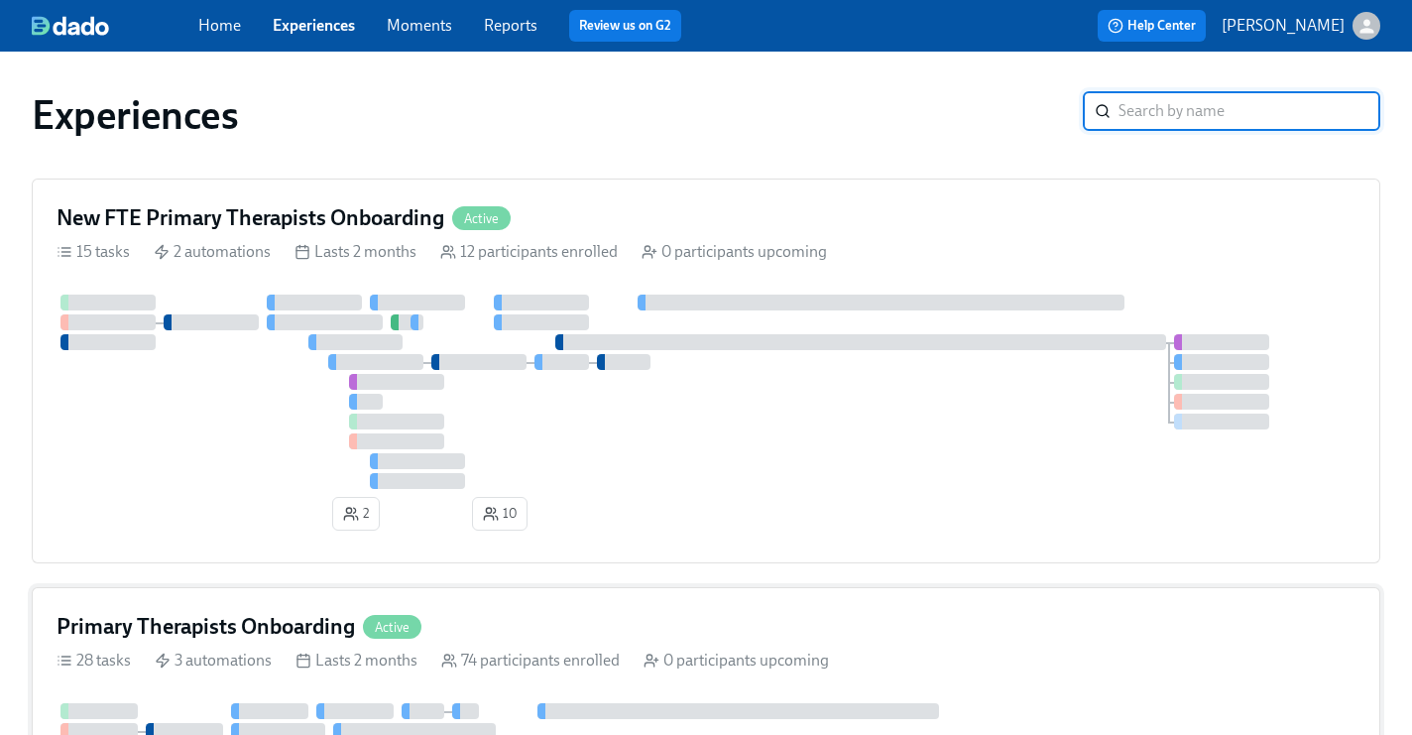
click at [523, 624] on div "Primary Therapists Onboarding Active" at bounding box center [706, 627] width 1299 height 30
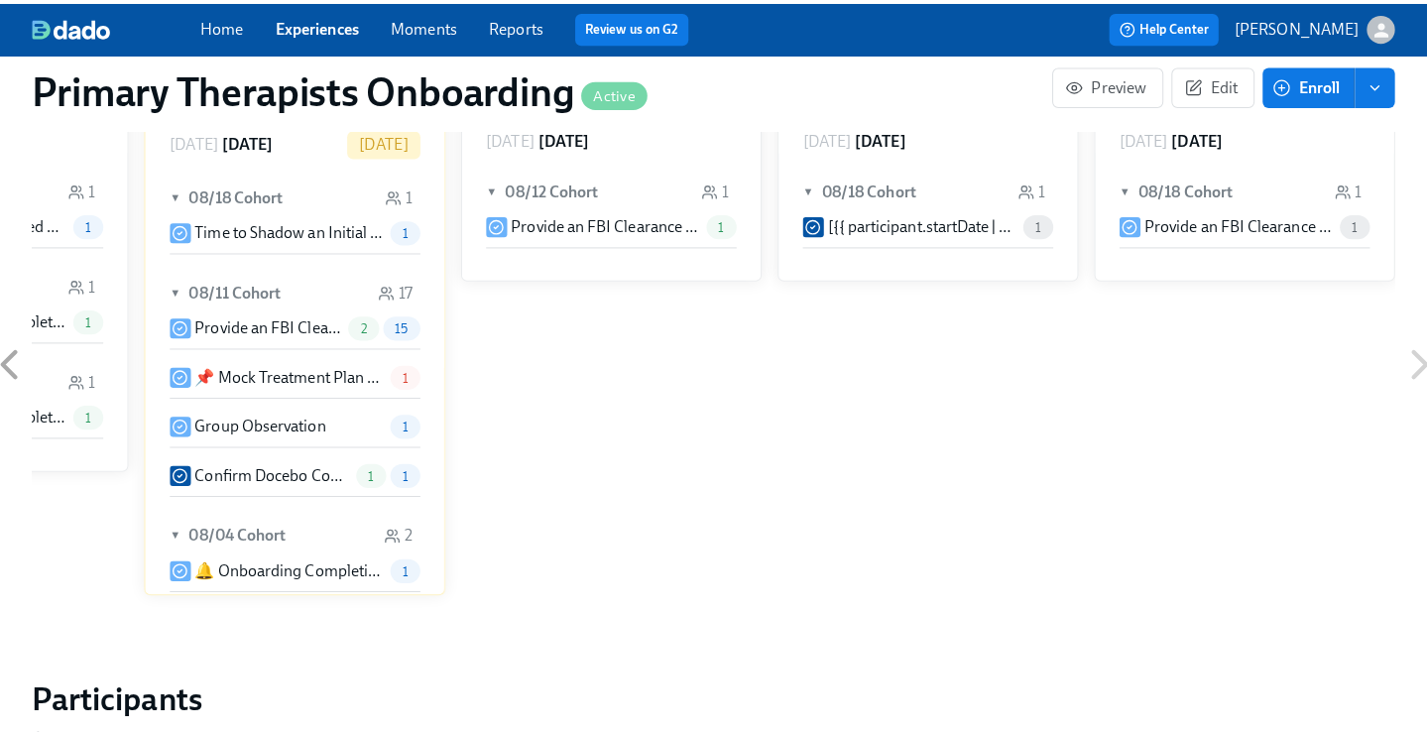
scroll to position [1958, 0]
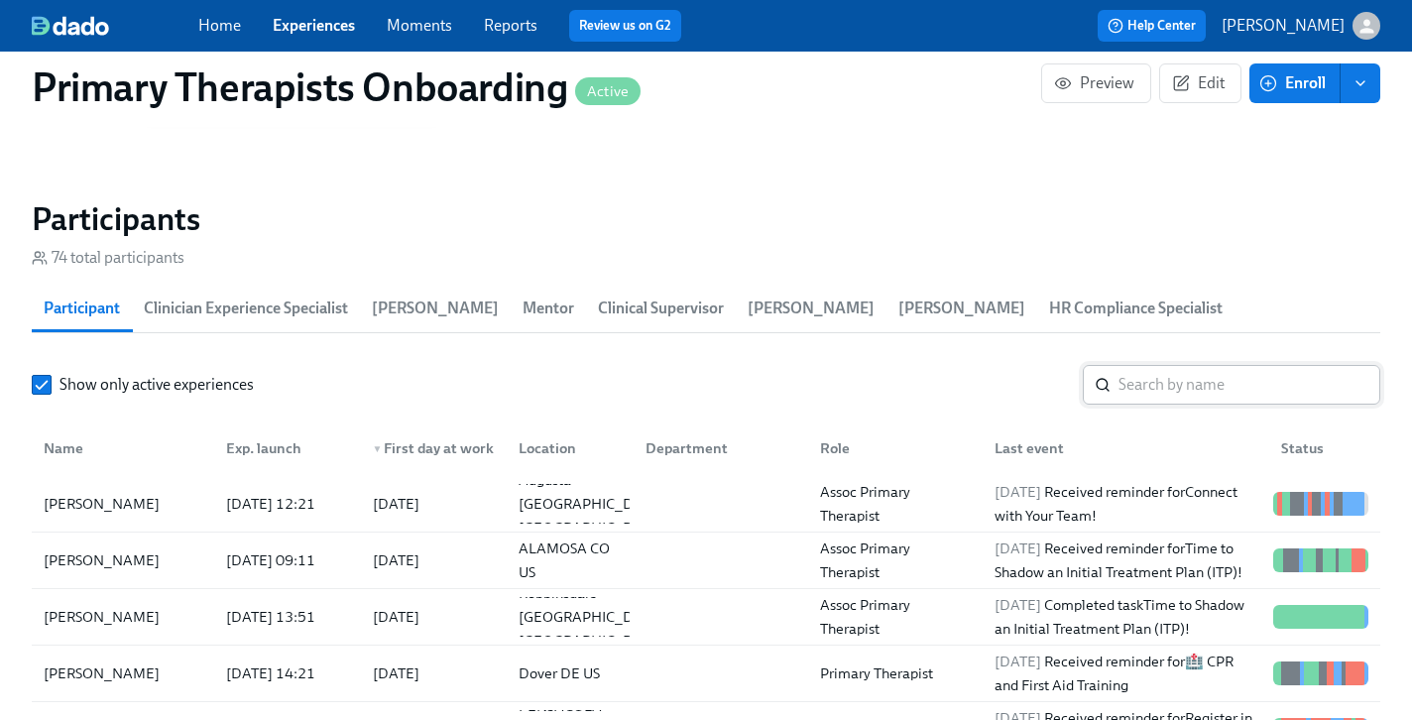
click at [1186, 367] on input "search" at bounding box center [1249, 385] width 262 height 40
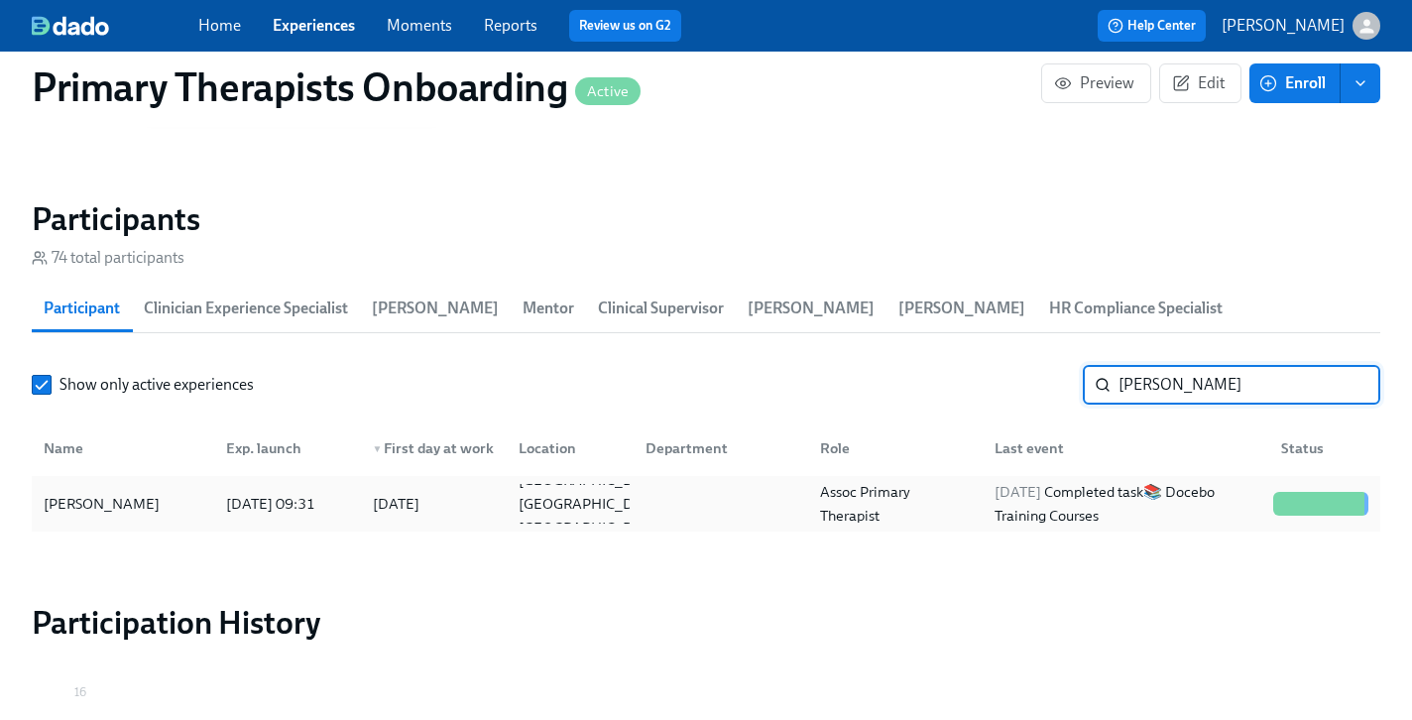
type input "anne"
click at [140, 492] on div "Anne Higginbotham" at bounding box center [102, 504] width 132 height 24
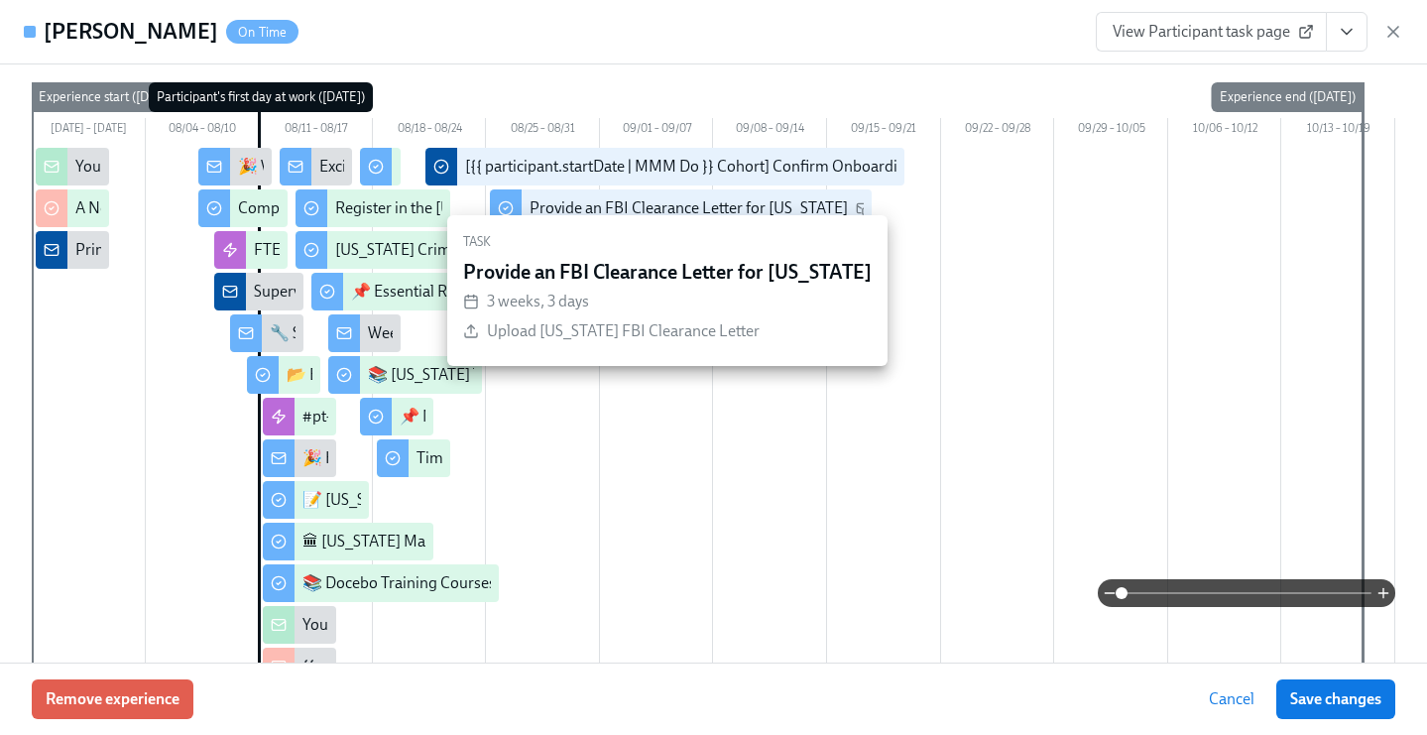
scroll to position [415, 0]
